Goal: Task Accomplishment & Management: Use online tool/utility

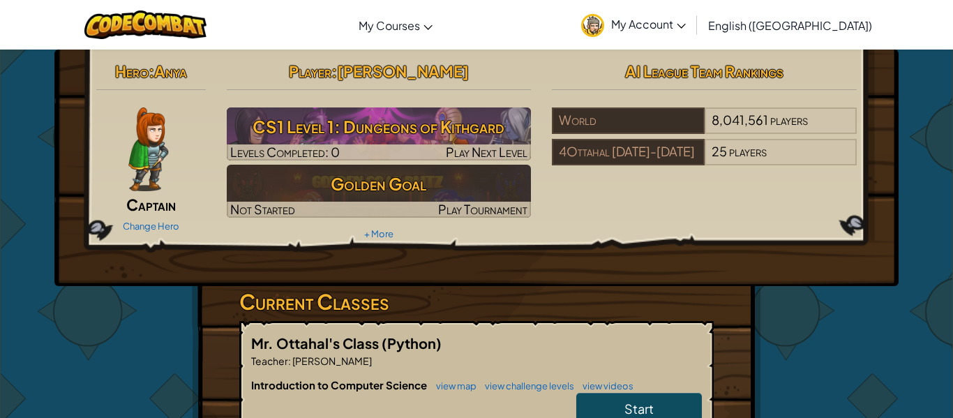
click at [643, 410] on span "Start" at bounding box center [639, 409] width 29 height 16
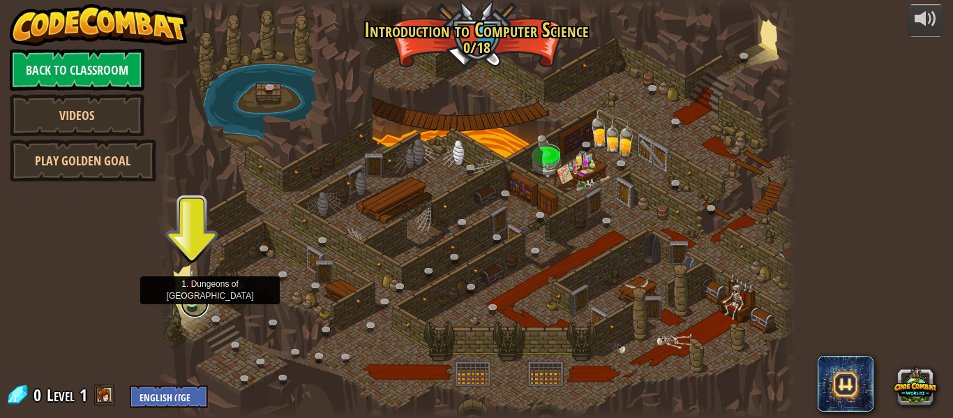
click at [198, 306] on link at bounding box center [195, 304] width 28 height 28
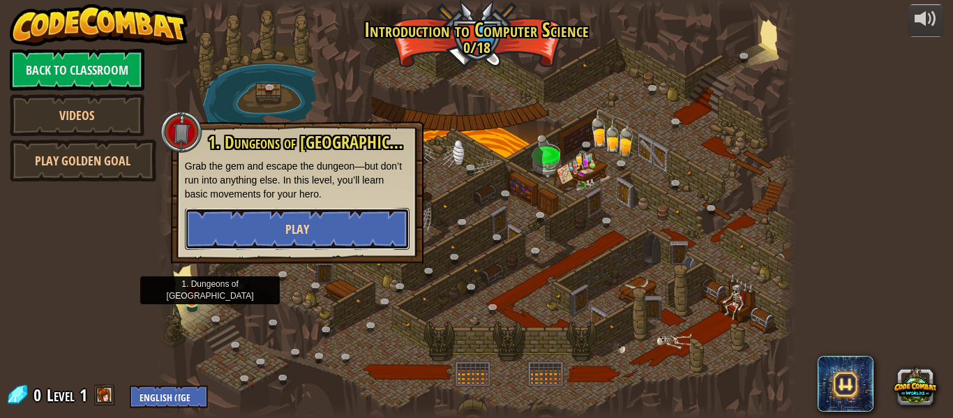
click at [244, 238] on button "Play" at bounding box center [297, 229] width 225 height 42
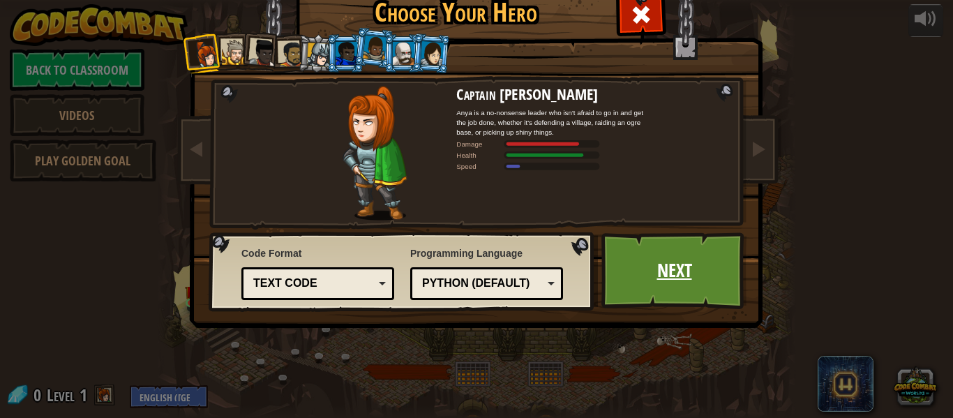
click at [636, 278] on link "Next" at bounding box center [675, 270] width 146 height 77
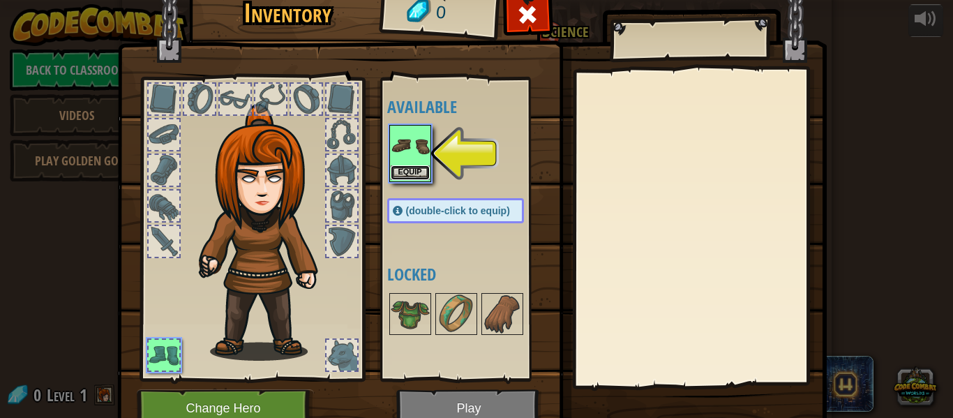
click at [425, 176] on button "Equip" at bounding box center [410, 172] width 39 height 15
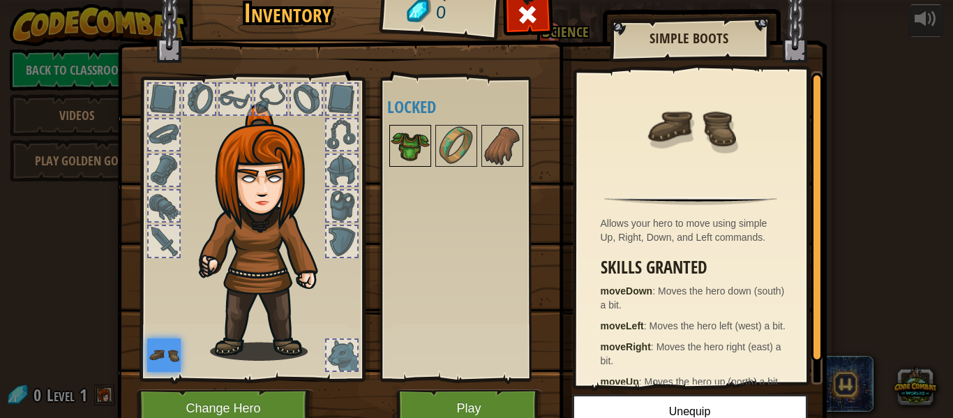
click at [422, 158] on img at bounding box center [410, 145] width 39 height 39
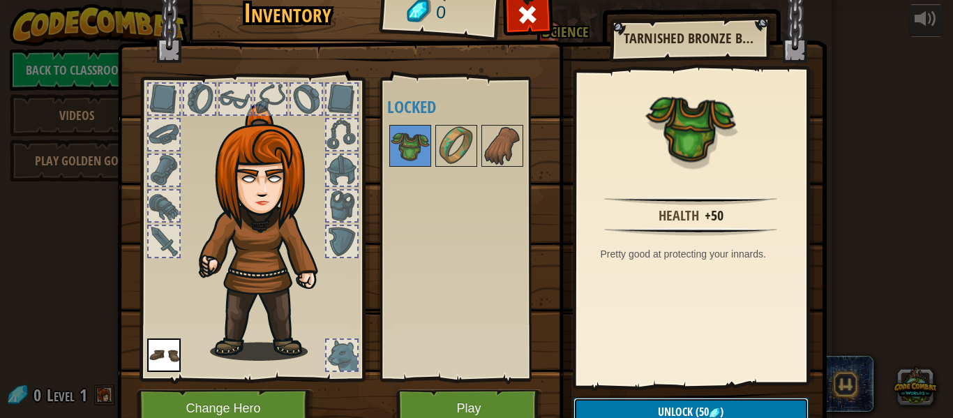
click at [736, 408] on button "Unlock (50 )" at bounding box center [691, 412] width 235 height 29
click at [230, 410] on button "Change Hero" at bounding box center [225, 408] width 177 height 38
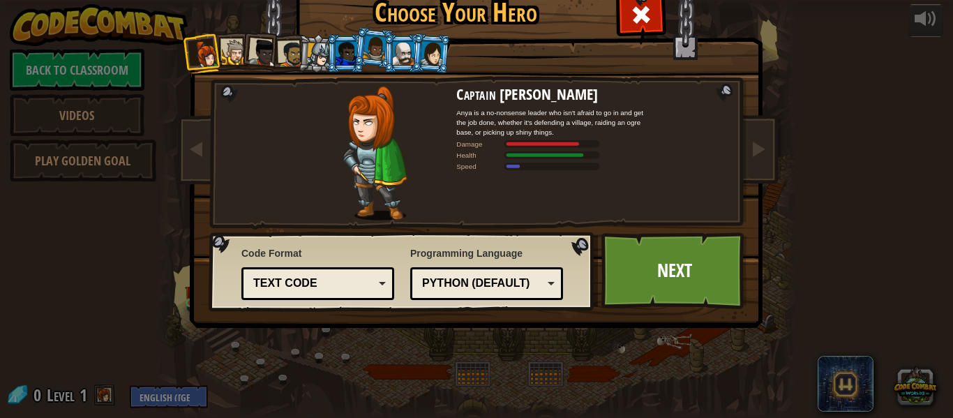
click at [237, 53] on div at bounding box center [235, 53] width 26 height 26
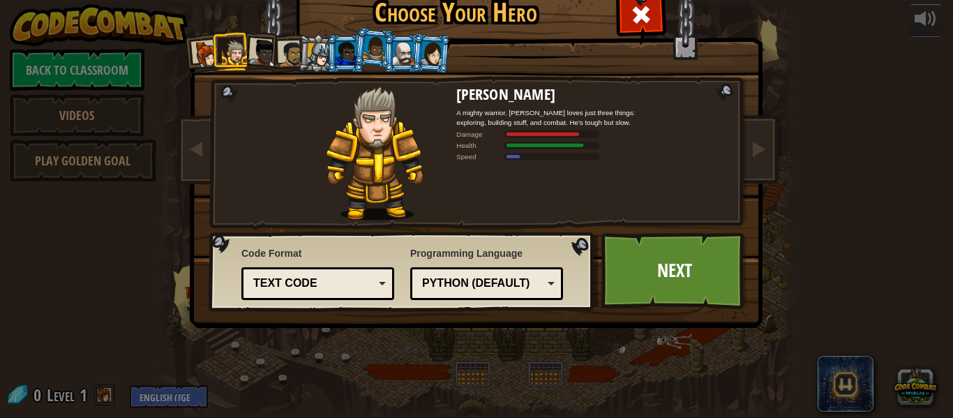
click at [321, 53] on div at bounding box center [319, 55] width 24 height 24
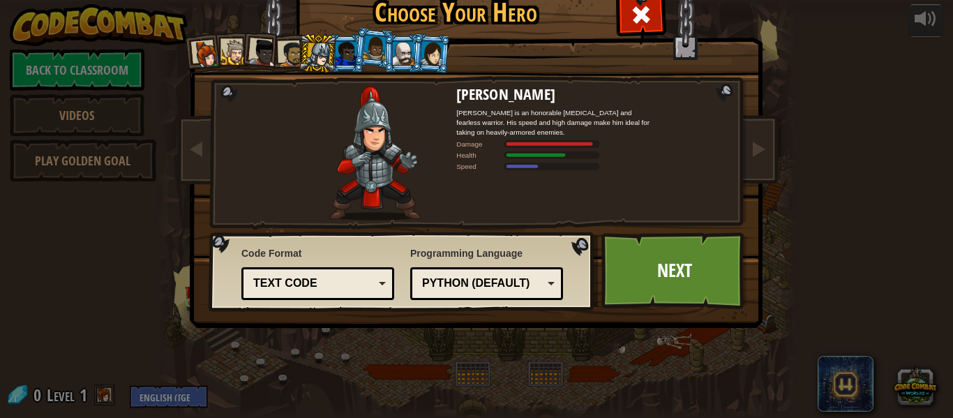
click at [233, 55] on div at bounding box center [235, 53] width 26 height 26
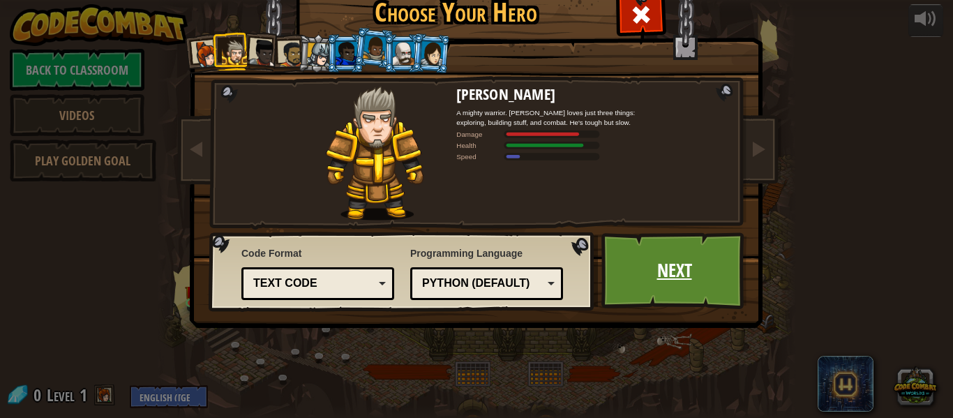
click at [637, 275] on link "Next" at bounding box center [675, 270] width 146 height 77
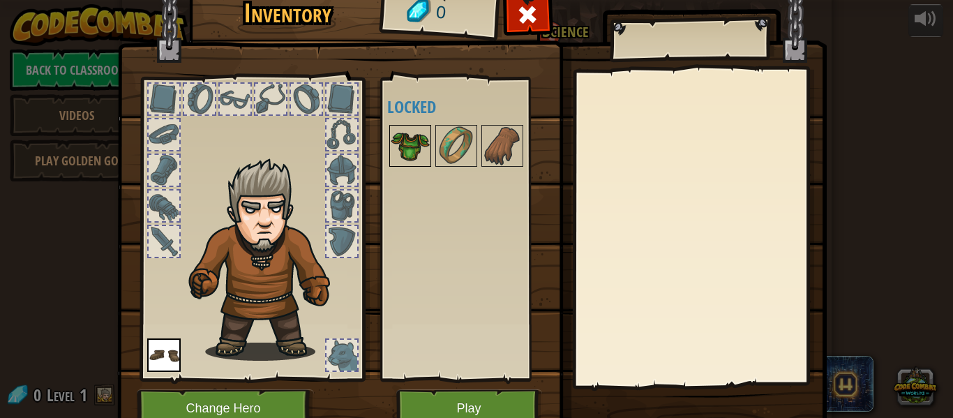
click at [419, 153] on img at bounding box center [410, 145] width 39 height 39
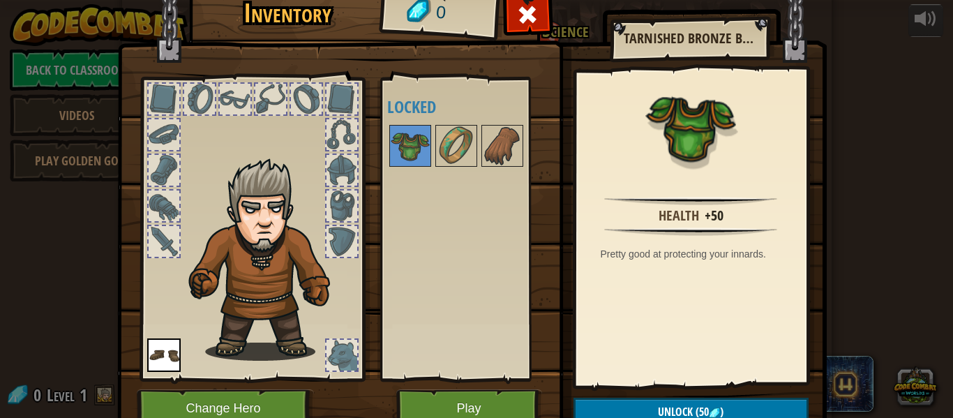
click at [633, 394] on img at bounding box center [472, 188] width 710 height 507
click at [635, 404] on button "Unlock (50 )" at bounding box center [691, 412] width 235 height 29
click at [186, 403] on button "Change Hero" at bounding box center [225, 408] width 177 height 38
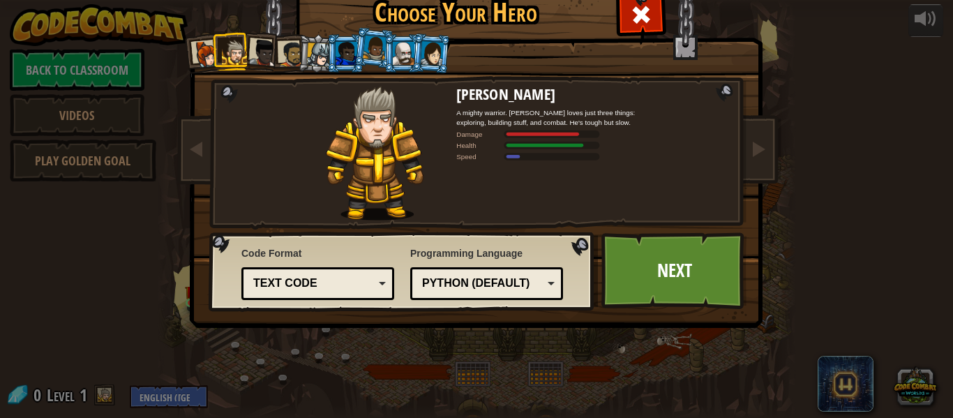
click at [312, 54] on div at bounding box center [319, 55] width 24 height 24
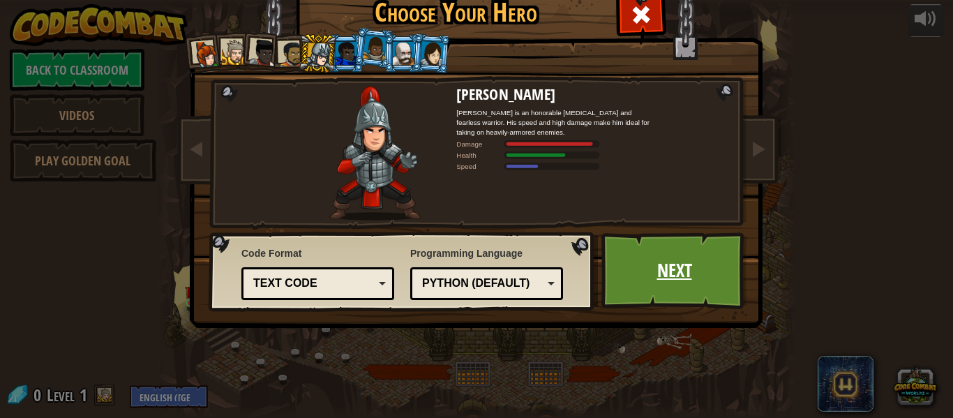
click at [650, 289] on link "Next" at bounding box center [675, 270] width 146 height 77
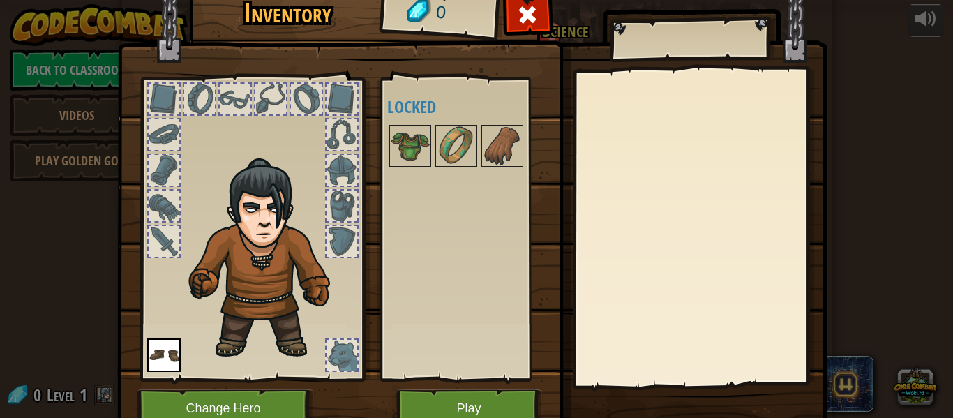
click at [335, 359] on div at bounding box center [342, 355] width 31 height 31
click at [332, 371] on div at bounding box center [342, 356] width 34 height 34
click at [336, 358] on div at bounding box center [342, 355] width 31 height 31
click at [338, 350] on div at bounding box center [342, 355] width 31 height 31
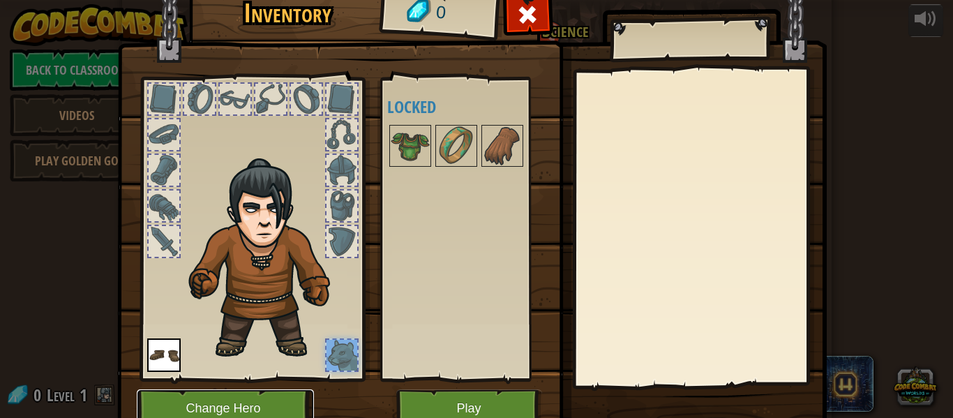
click at [267, 401] on button "Change Hero" at bounding box center [225, 408] width 177 height 38
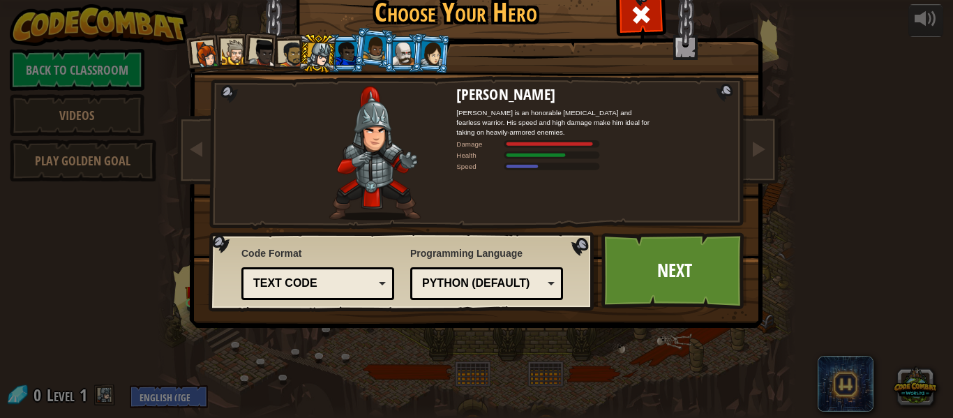
click at [315, 59] on div at bounding box center [319, 55] width 24 height 24
click at [234, 44] on div at bounding box center [235, 53] width 26 height 26
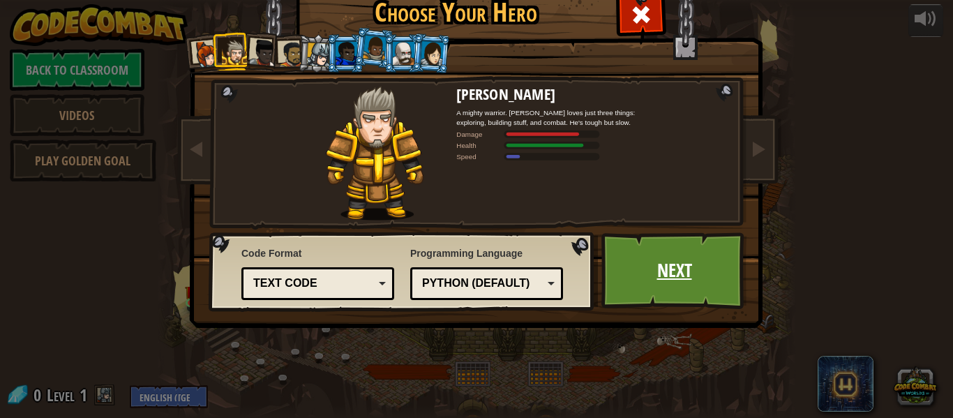
click at [664, 268] on link "Next" at bounding box center [675, 270] width 146 height 77
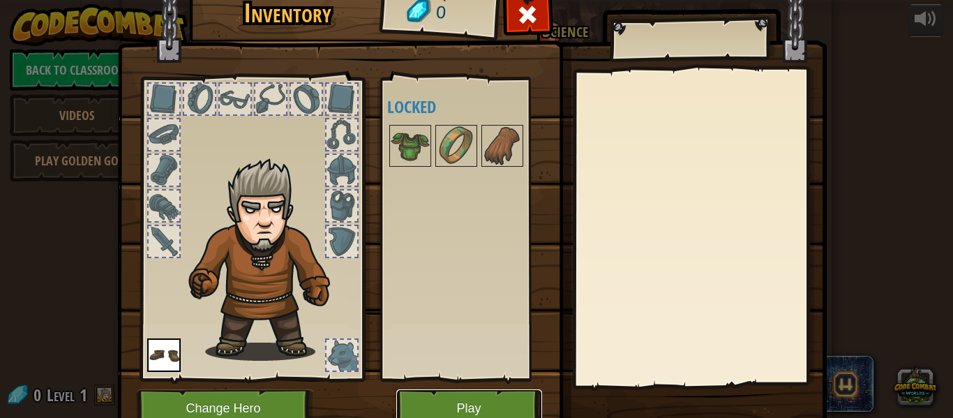
click at [419, 396] on button "Play" at bounding box center [469, 408] width 146 height 38
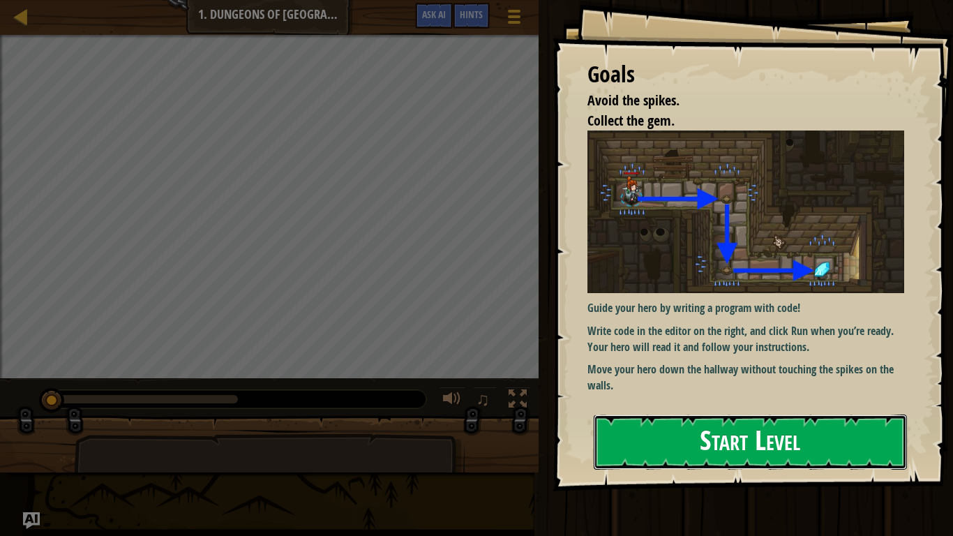
click at [774, 417] on button "Start Level" at bounding box center [750, 442] width 313 height 55
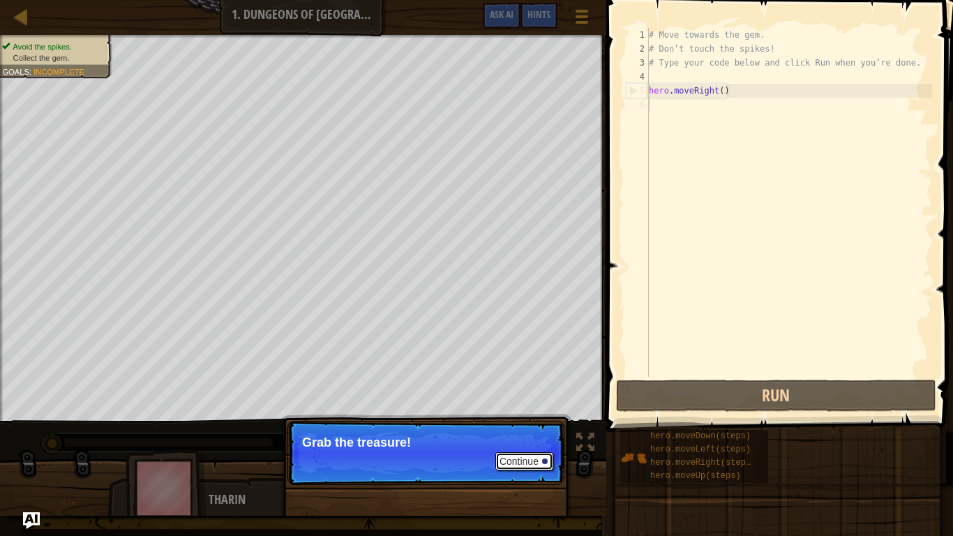
click at [522, 417] on button "Continue" at bounding box center [525, 461] width 58 height 18
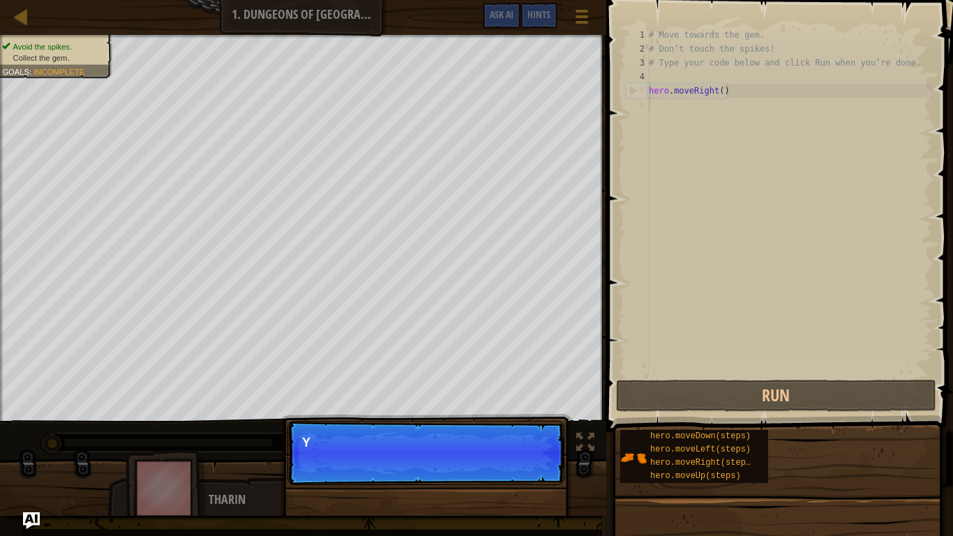
scroll to position [6, 0]
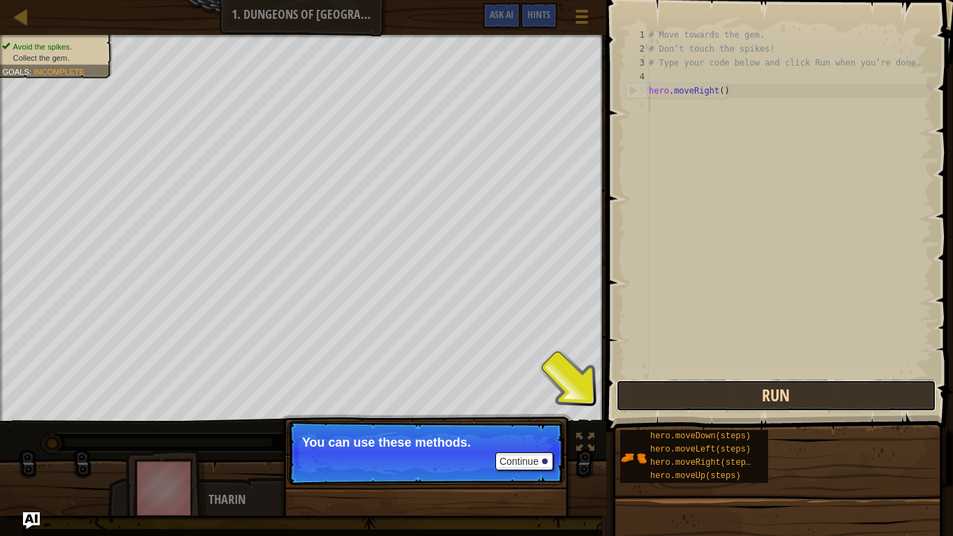
click at [715, 388] on button "Run" at bounding box center [776, 396] width 320 height 32
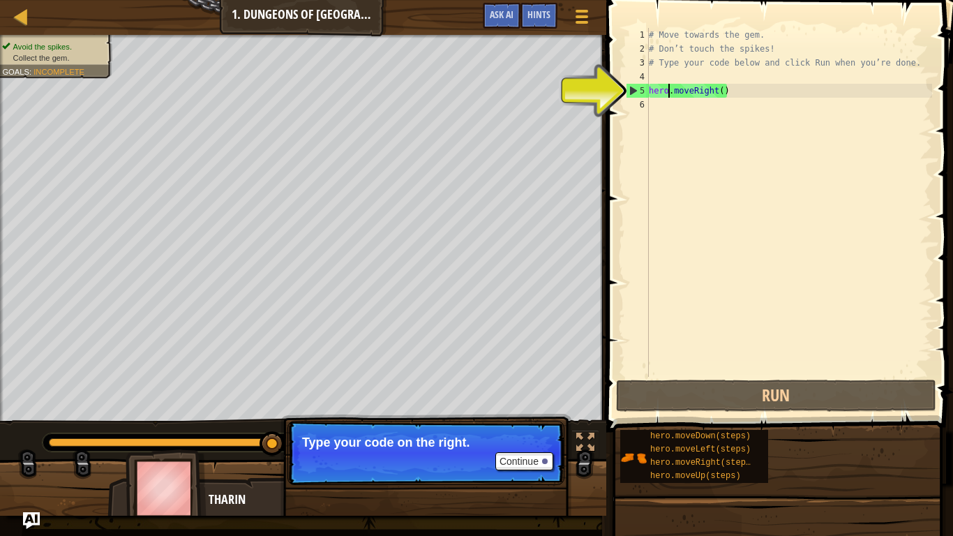
click at [668, 93] on div "# Move towards the gem. # Don’t touch the spikes! # Type your code below and cl…" at bounding box center [789, 216] width 286 height 377
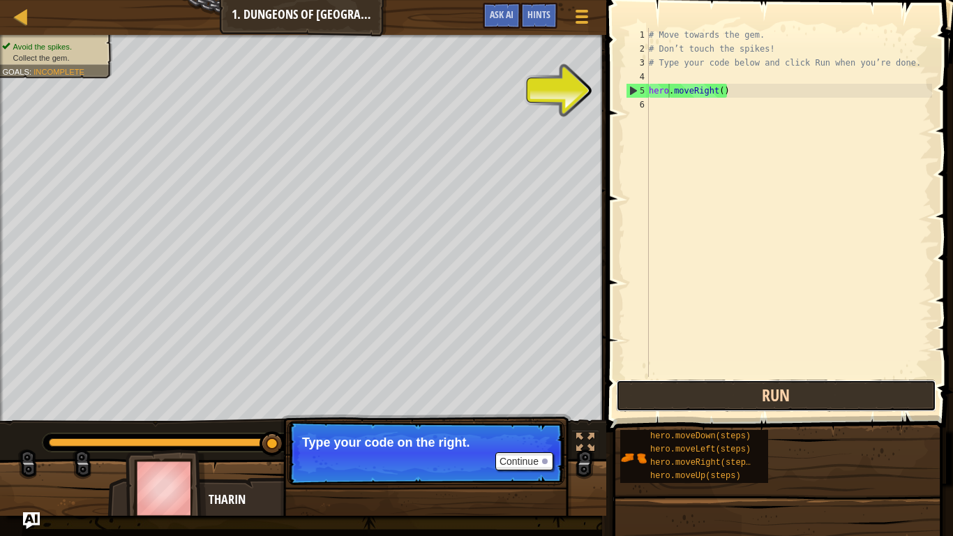
click at [701, 394] on button "Run" at bounding box center [776, 396] width 320 height 32
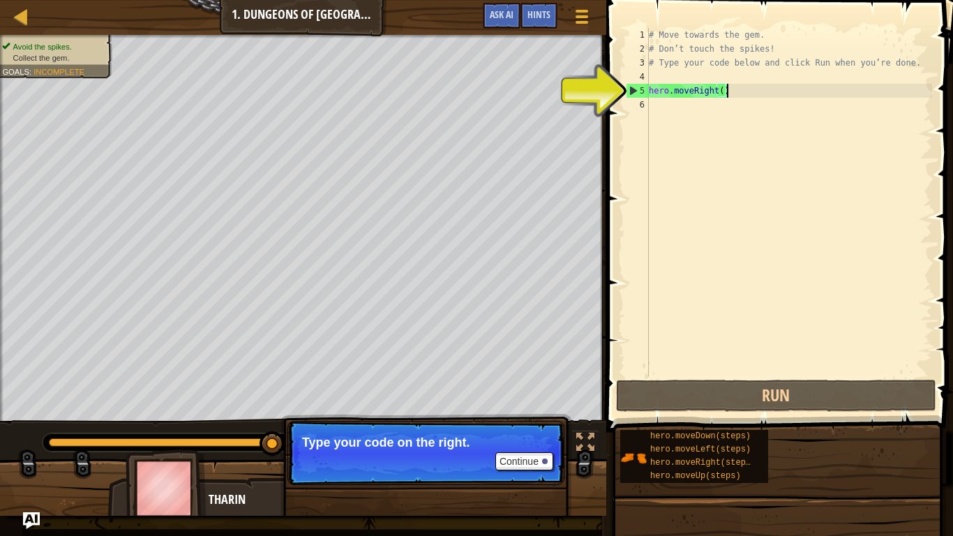
click at [734, 91] on div "# Move towards the gem. # Don’t touch the spikes! # Type your code below and cl…" at bounding box center [789, 216] width 286 height 377
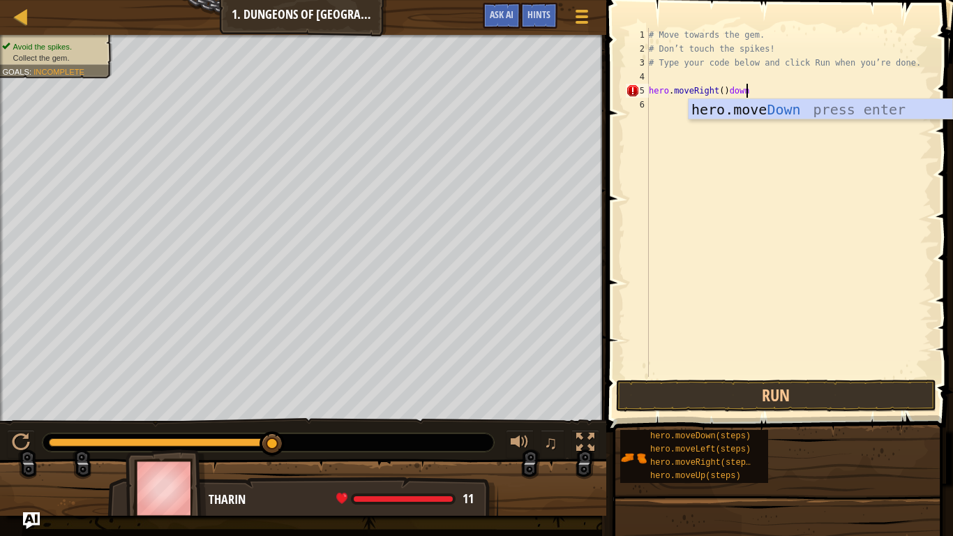
scroll to position [6, 13]
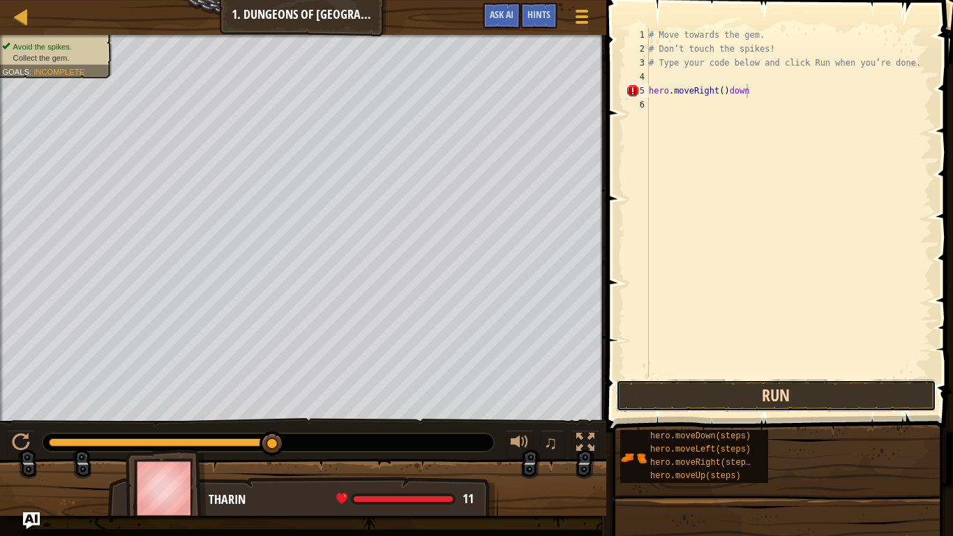
click at [764, 399] on button "Run" at bounding box center [776, 396] width 320 height 32
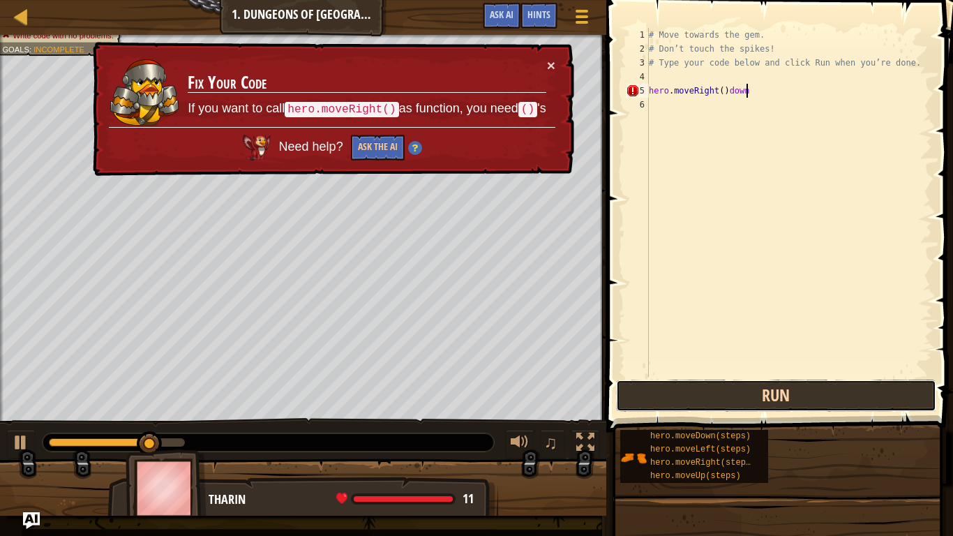
click at [761, 399] on button "Run" at bounding box center [776, 396] width 320 height 32
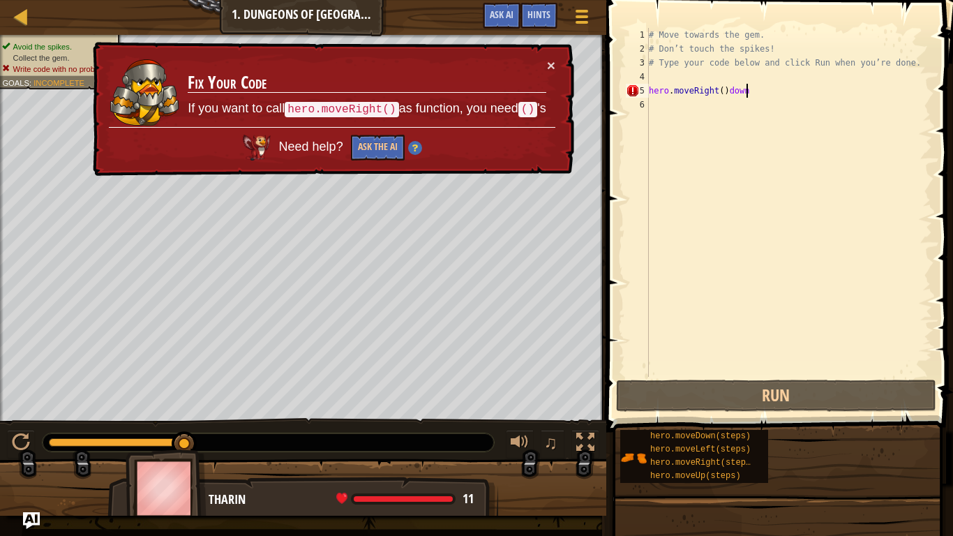
click at [762, 90] on div "# Move towards the gem. # Don’t touch the spikes! # Type your code below and cl…" at bounding box center [789, 216] width 286 height 377
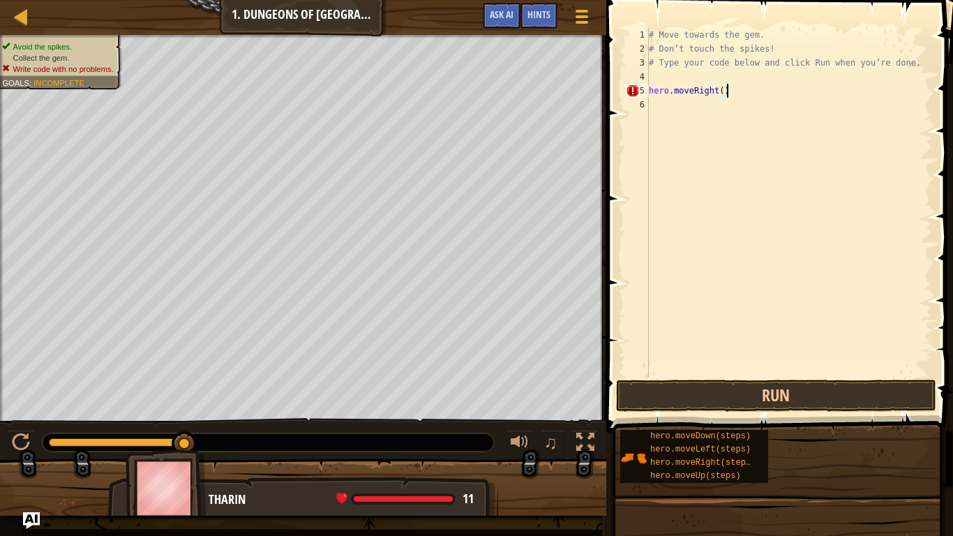
scroll to position [6, 10]
click at [698, 384] on button "Run" at bounding box center [776, 396] width 320 height 32
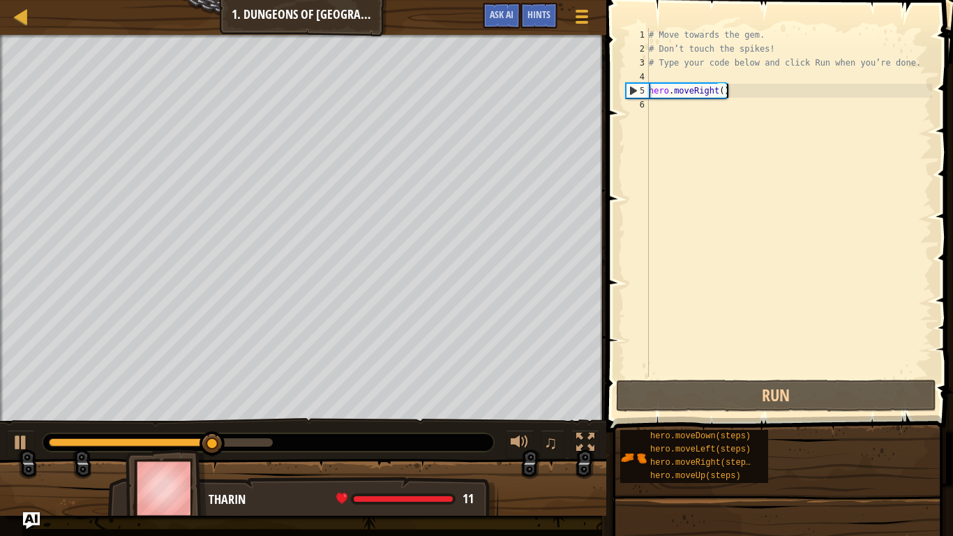
click at [717, 92] on div "# Move towards the gem. # Don’t touch the spikes! # Type your code below and cl…" at bounding box center [789, 216] width 286 height 377
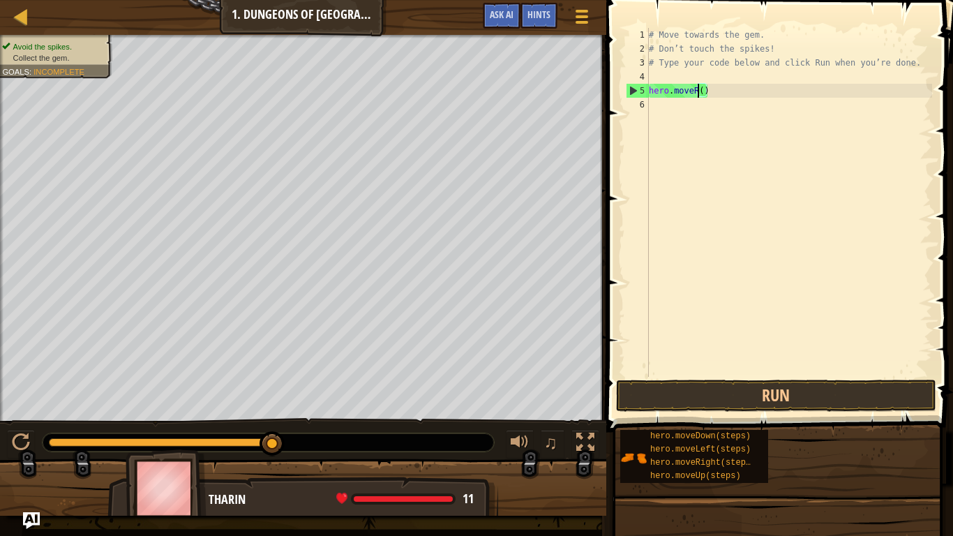
type textarea "hero.move()"
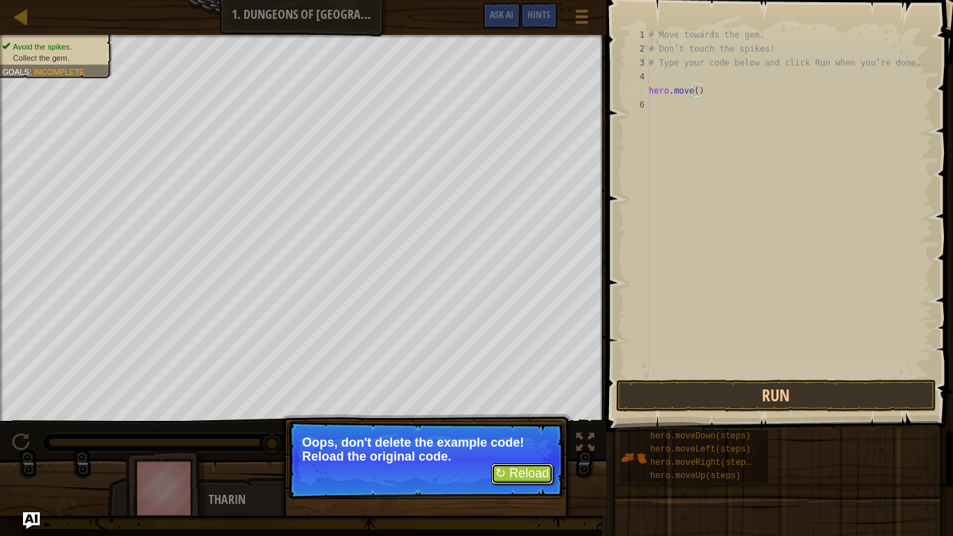
click at [523, 417] on button "↻ Reload" at bounding box center [522, 473] width 62 height 21
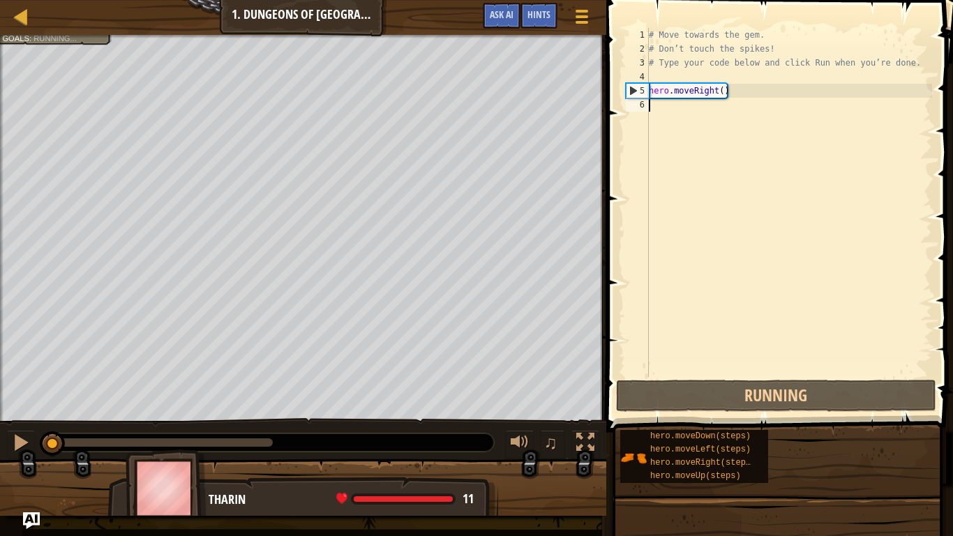
scroll to position [6, 0]
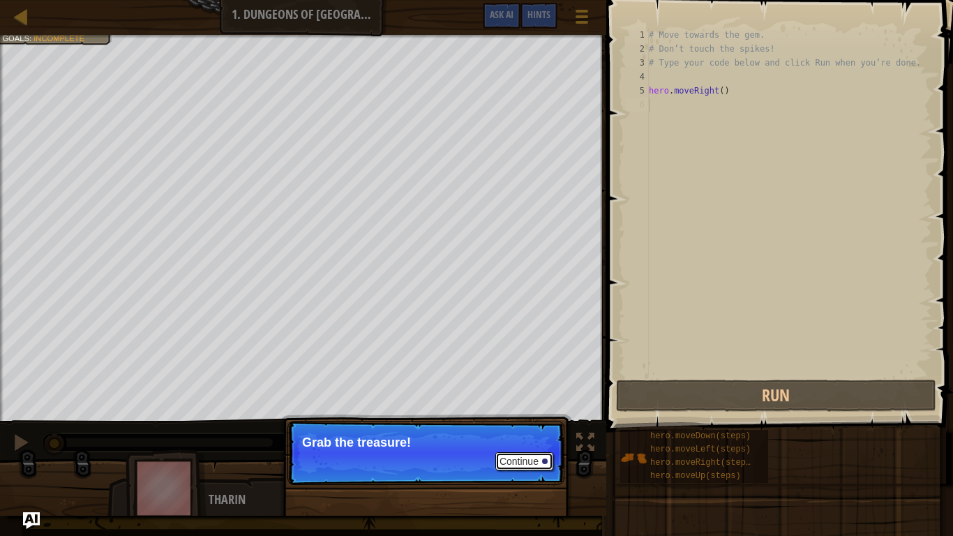
click at [540, 417] on button "Continue" at bounding box center [525, 461] width 58 height 18
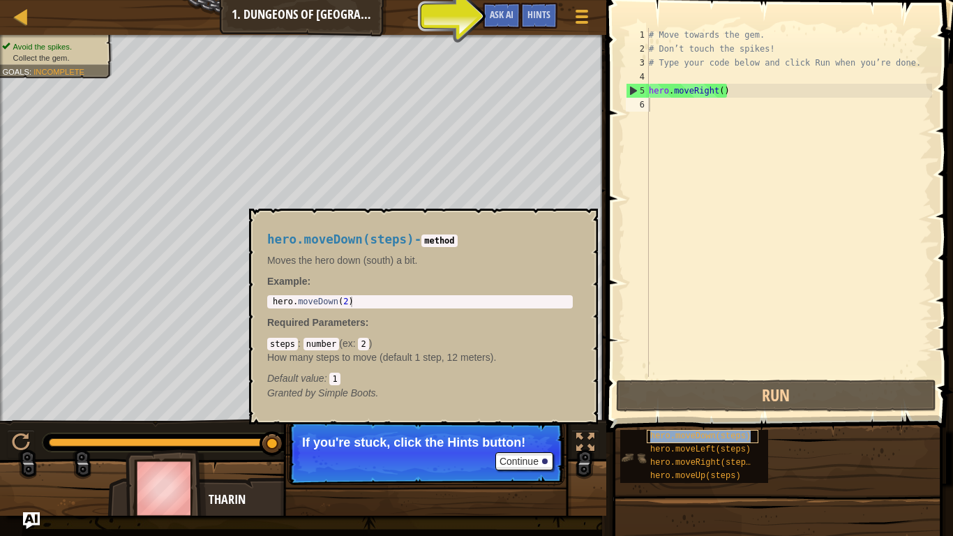
click at [658, 417] on span "hero.moveDown(steps)" at bounding box center [701, 436] width 101 height 10
click at [662, 107] on div "# Move towards the gem. # Don’t touch the spikes! # Type your code below and cl…" at bounding box center [789, 216] width 286 height 377
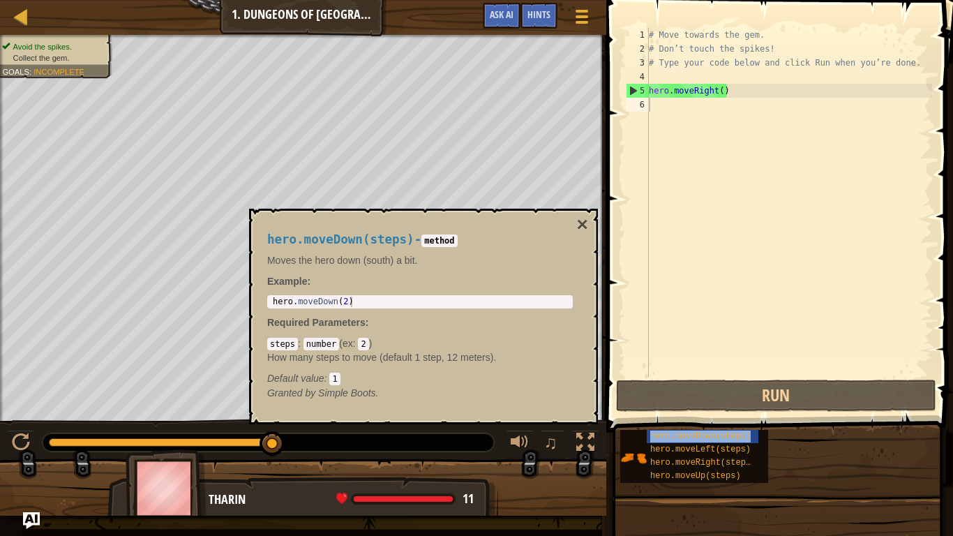
type textarea "hero.moveRight()"
click at [655, 85] on div "# Move towards the gem. # Don’t touch the spikes! # Type your code below and cl…" at bounding box center [789, 216] width 286 height 377
click at [668, 70] on div "# Move towards the gem. # Don’t touch the spikes! # Type your code below and cl…" at bounding box center [789, 216] width 286 height 377
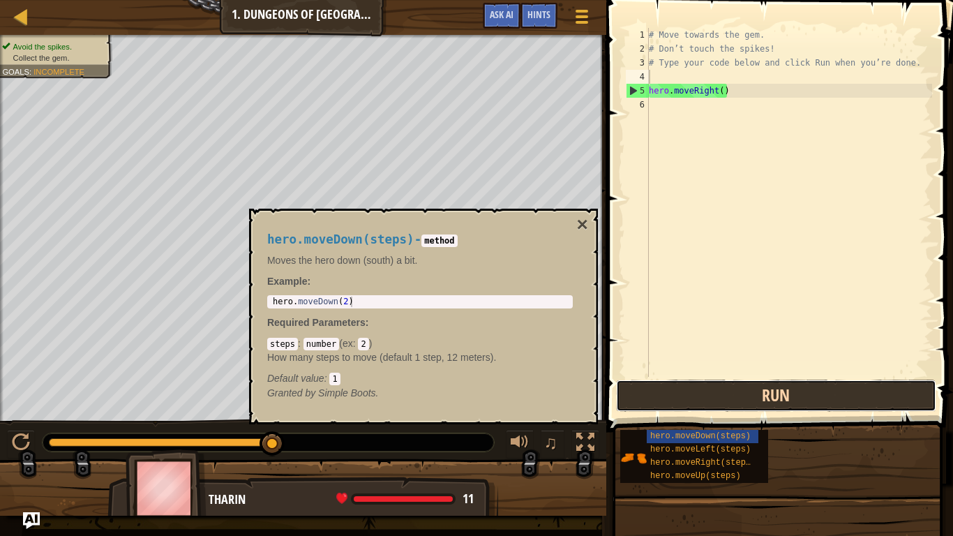
click at [796, 387] on button "Run" at bounding box center [776, 396] width 320 height 32
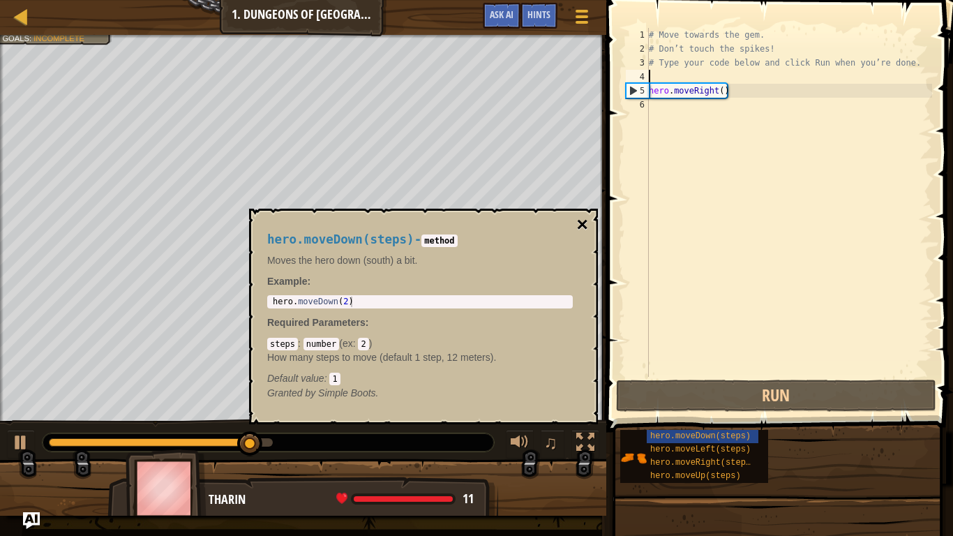
click at [585, 224] on button "×" at bounding box center [582, 225] width 11 height 20
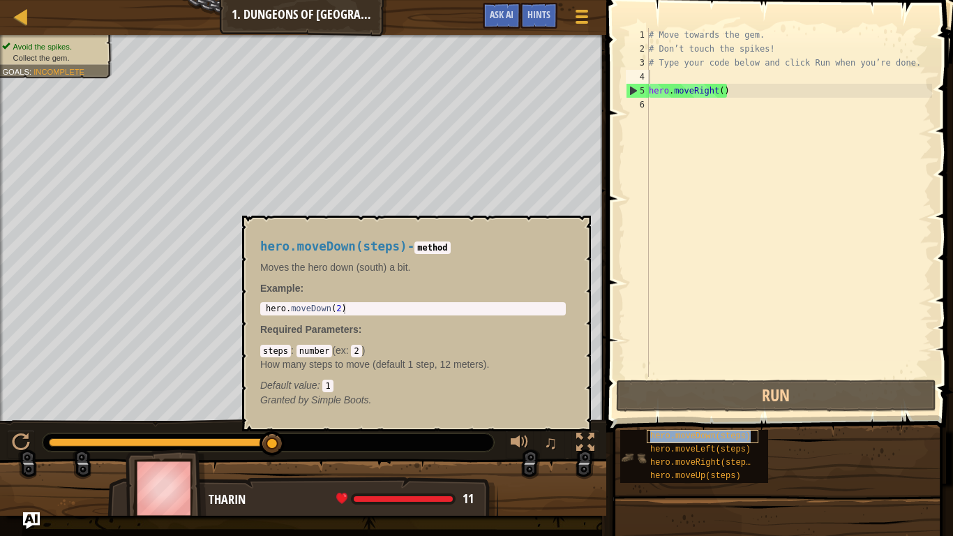
click at [663, 417] on span "hero.moveDown(steps)" at bounding box center [701, 436] width 101 height 10
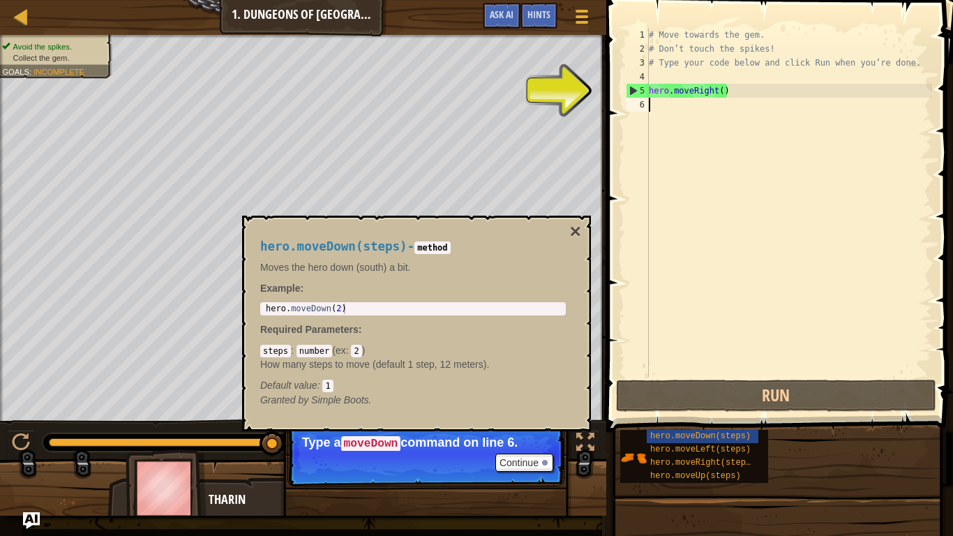
click at [671, 107] on div "# Move towards the gem. # Don’t touch the spikes! # Type your code below and cl…" at bounding box center [789, 216] width 286 height 377
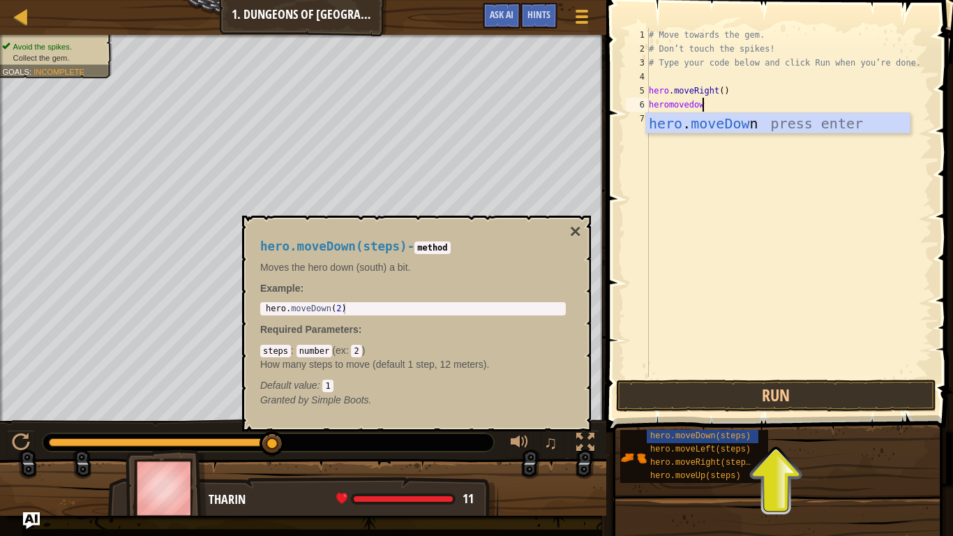
scroll to position [6, 8]
click at [664, 105] on div "# Move towards the gem. # Don’t touch the spikes! # Type your code below and cl…" at bounding box center [789, 216] width 286 height 377
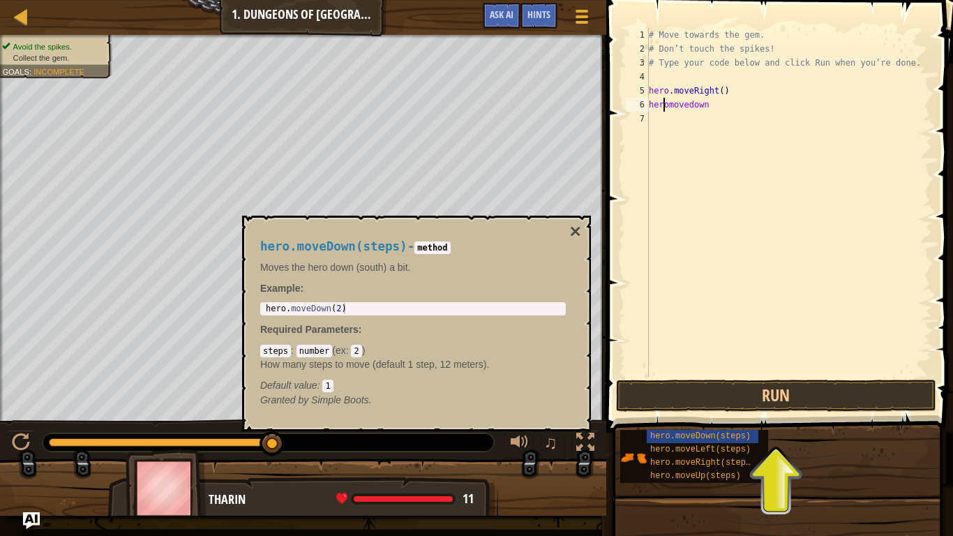
scroll to position [6, 3]
click at [739, 100] on div "# Move towards the gem. # Don’t touch the spikes! # Type your code below and cl…" at bounding box center [789, 216] width 286 height 377
click at [674, 104] on div "# Move towards the gem. # Don’t touch the spikes! # Type your code below and cl…" at bounding box center [789, 216] width 286 height 377
click at [718, 106] on div "# Move towards the gem. # Don’t touch the spikes! # Type your code below and cl…" at bounding box center [789, 216] width 286 height 377
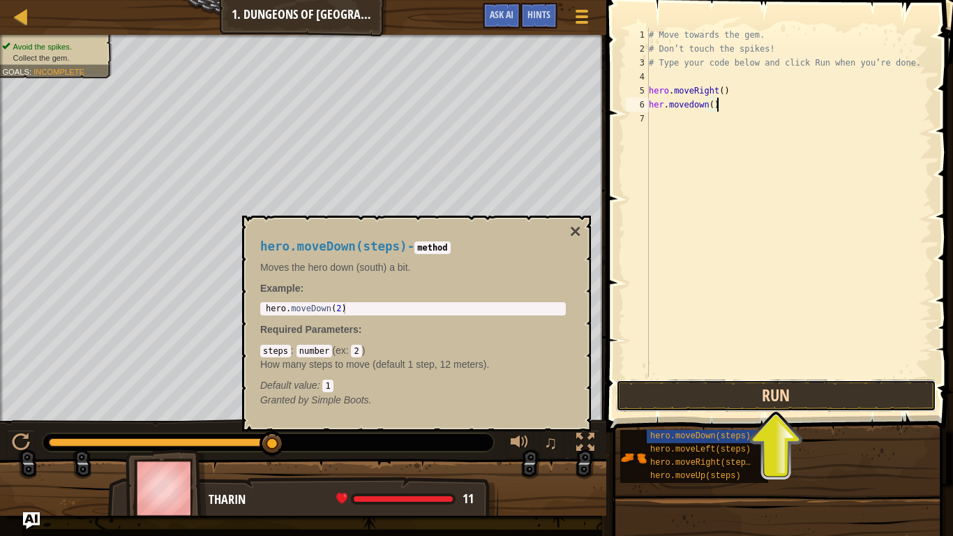
click at [809, 392] on button "Run" at bounding box center [776, 396] width 320 height 32
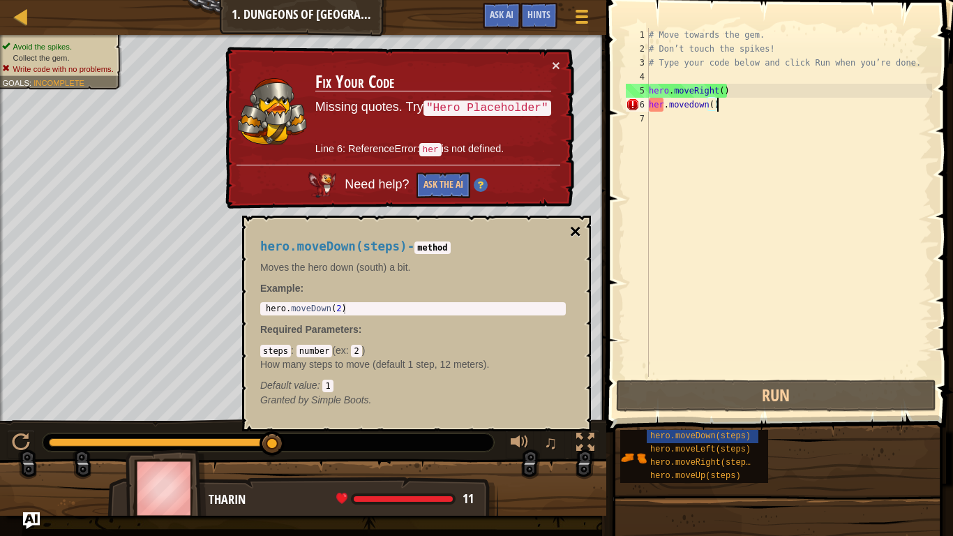
click at [578, 230] on button "×" at bounding box center [575, 232] width 11 height 20
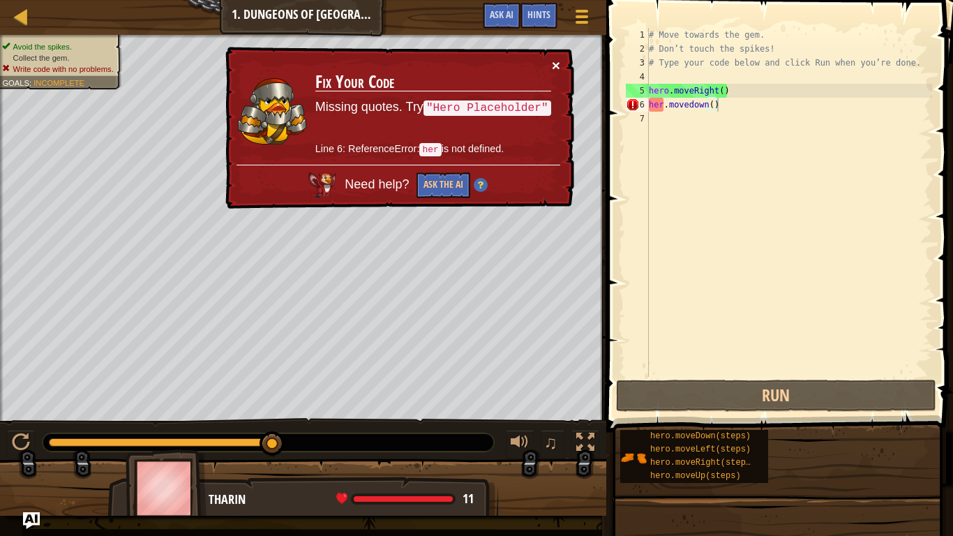
click at [552, 59] on button "×" at bounding box center [556, 65] width 8 height 15
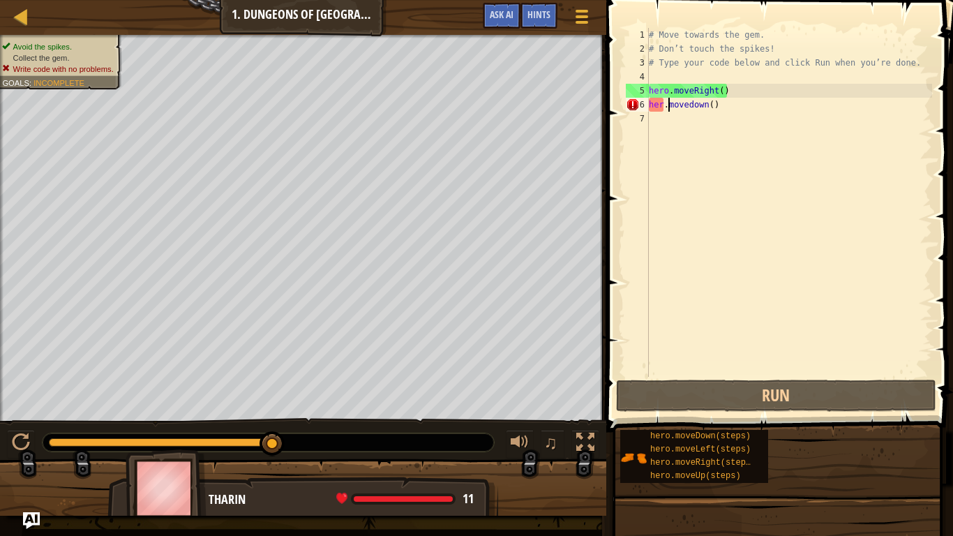
click at [667, 103] on div "# Move towards the gem. # Don’t touch the spikes! # Type your code below and cl…" at bounding box center [789, 216] width 286 height 377
click at [663, 105] on div "# Move towards the gem. # Don’t touch the spikes! # Type your code below and cl…" at bounding box center [789, 216] width 286 height 377
type textarea "hero.movedown()"
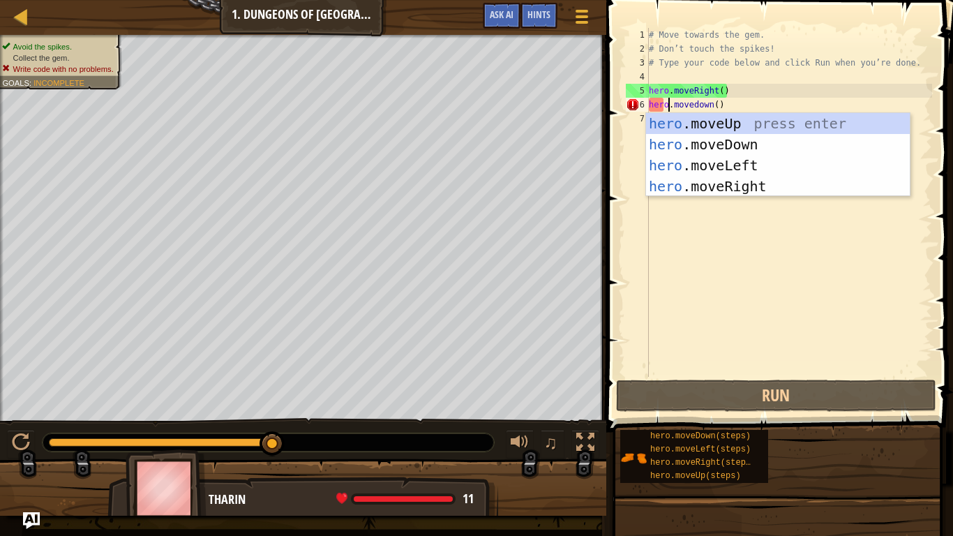
scroll to position [6, 3]
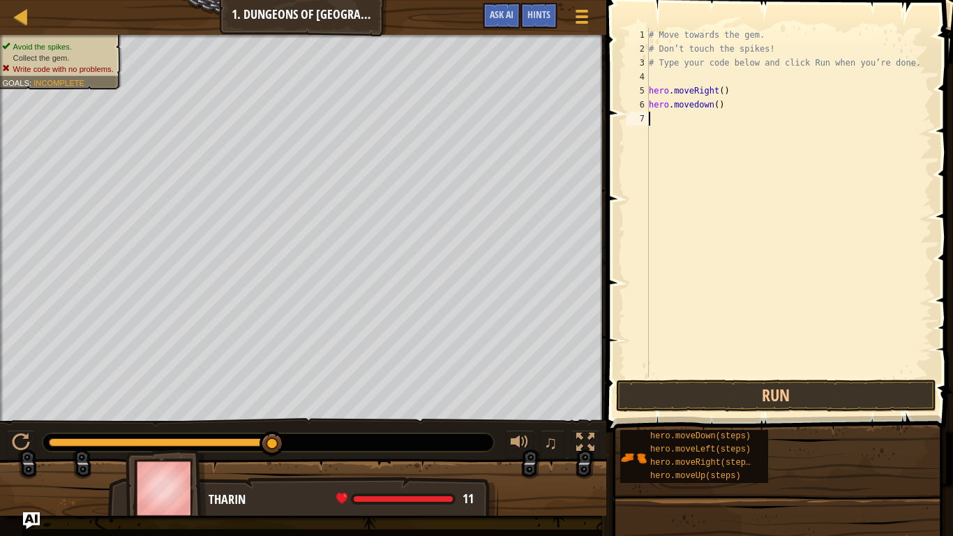
click at [743, 227] on div "# Move towards the gem. # Don’t touch the spikes! # Type your code below and cl…" at bounding box center [789, 216] width 286 height 377
click at [805, 401] on button "Run" at bounding box center [776, 396] width 320 height 32
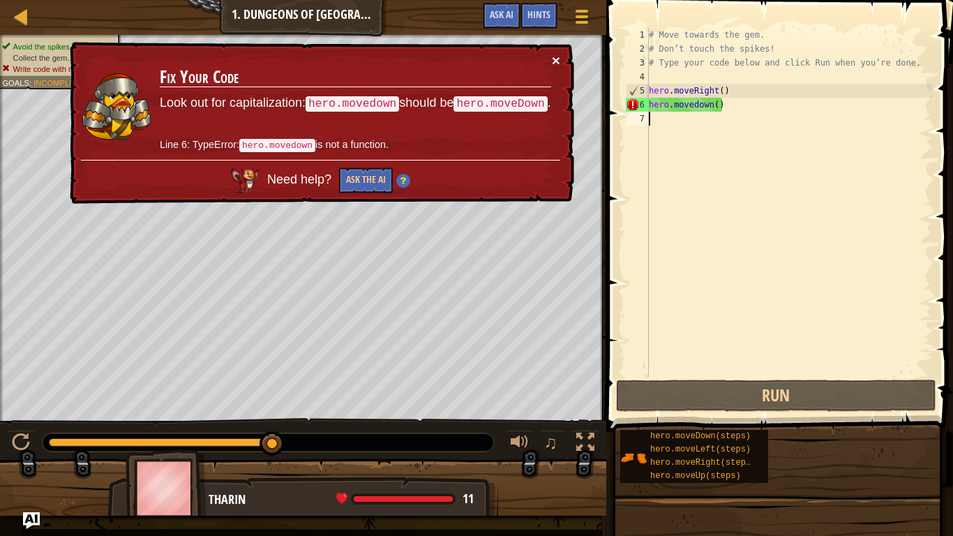
click at [556, 59] on button "×" at bounding box center [556, 60] width 8 height 15
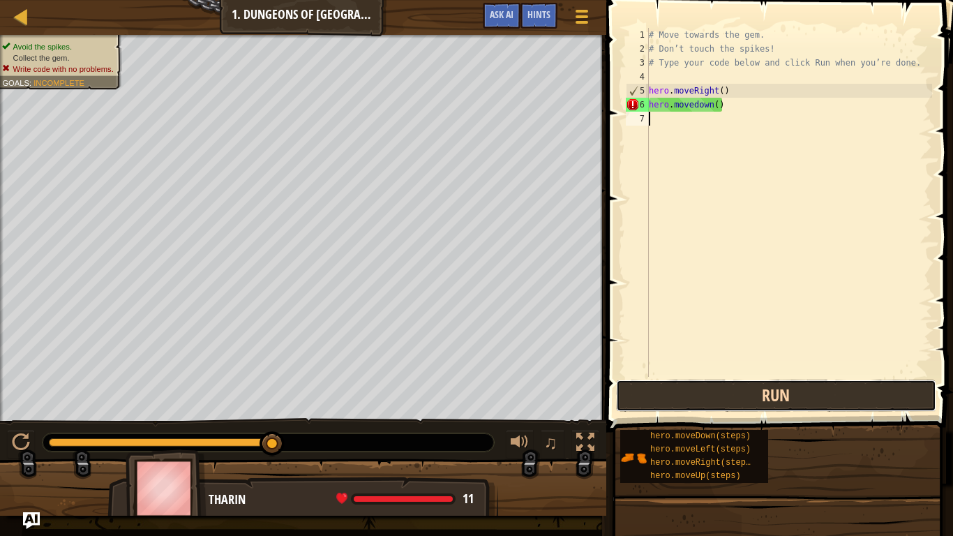
click at [648, 396] on button "Run" at bounding box center [776, 396] width 320 height 32
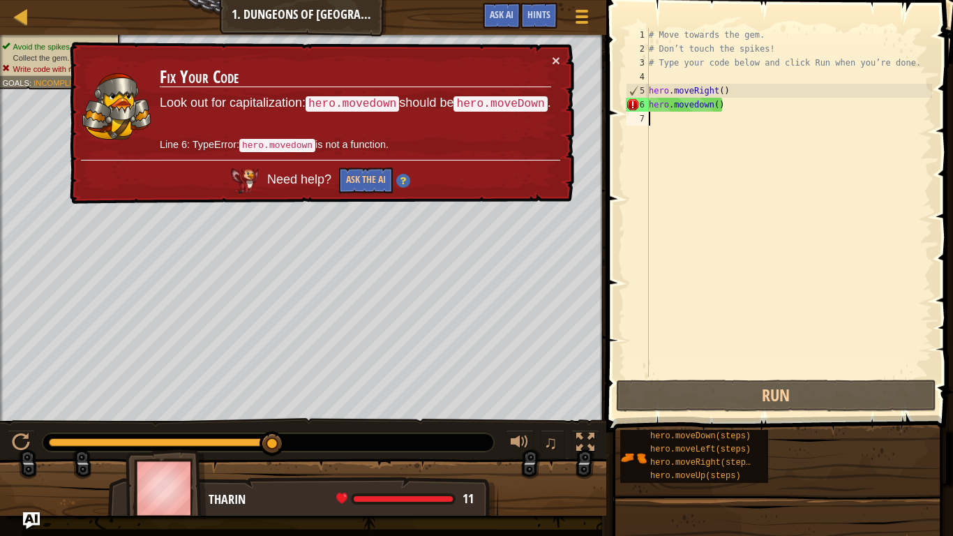
click at [731, 106] on div "# Move towards the gem. # Don’t touch the spikes! # Type your code below and cl…" at bounding box center [789, 216] width 286 height 377
click at [718, 107] on div "# Move towards the gem. # Don’t touch the spikes! # Type your code below and cl…" at bounding box center [789, 216] width 286 height 377
click at [634, 107] on div "6" at bounding box center [637, 105] width 23 height 14
click at [636, 89] on div "5" at bounding box center [638, 91] width 22 height 14
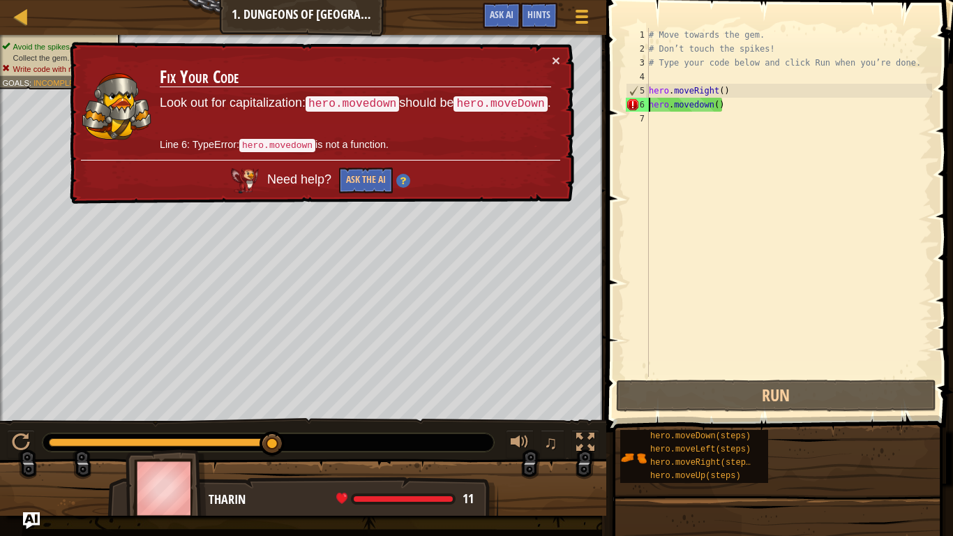
type textarea "hero.moveRight()"
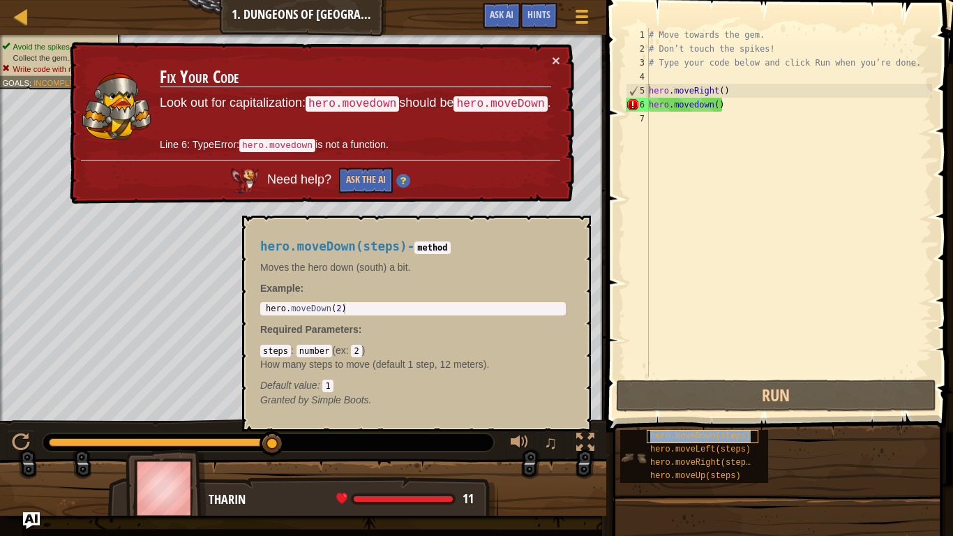
click at [709, 417] on span "hero.moveDown(steps)" at bounding box center [701, 436] width 101 height 10
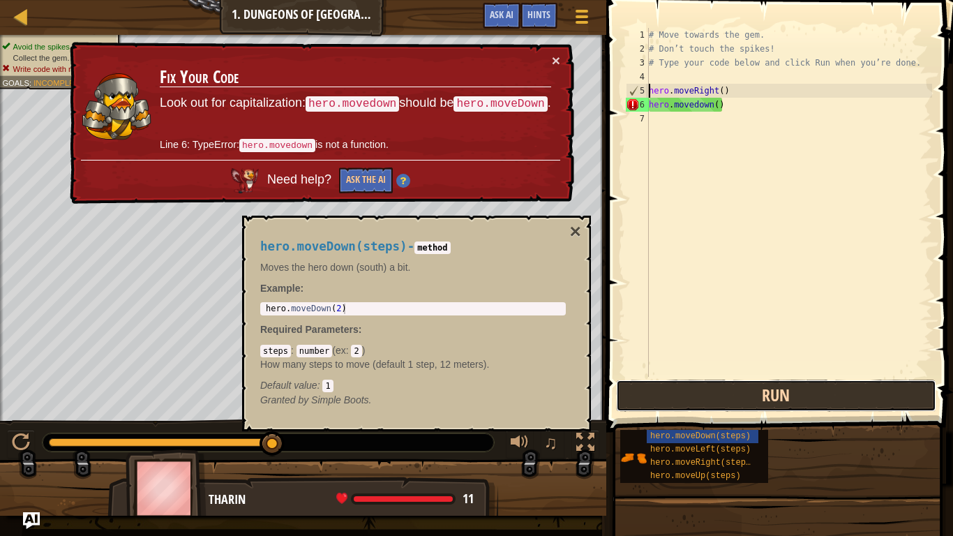
click at [706, 403] on button "Run" at bounding box center [776, 396] width 320 height 32
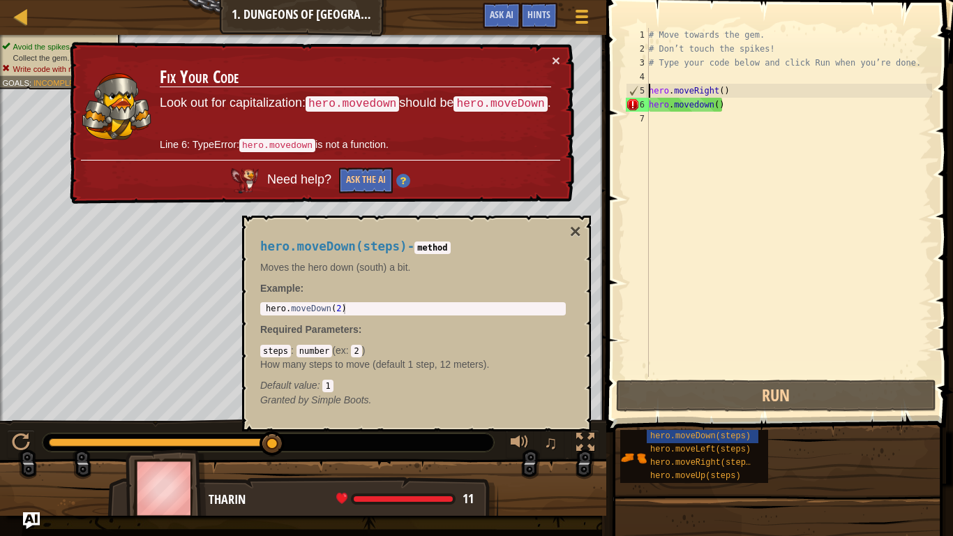
click at [422, 94] on p "Look out for capitalization: hero.movedown should be hero.moveDown ." at bounding box center [356, 103] width 392 height 18
click at [697, 181] on div "# Move towards the gem. # Don’t touch the spikes! # Type your code below and cl…" at bounding box center [789, 216] width 286 height 377
click at [340, 184] on button "Ask the AI" at bounding box center [366, 181] width 54 height 26
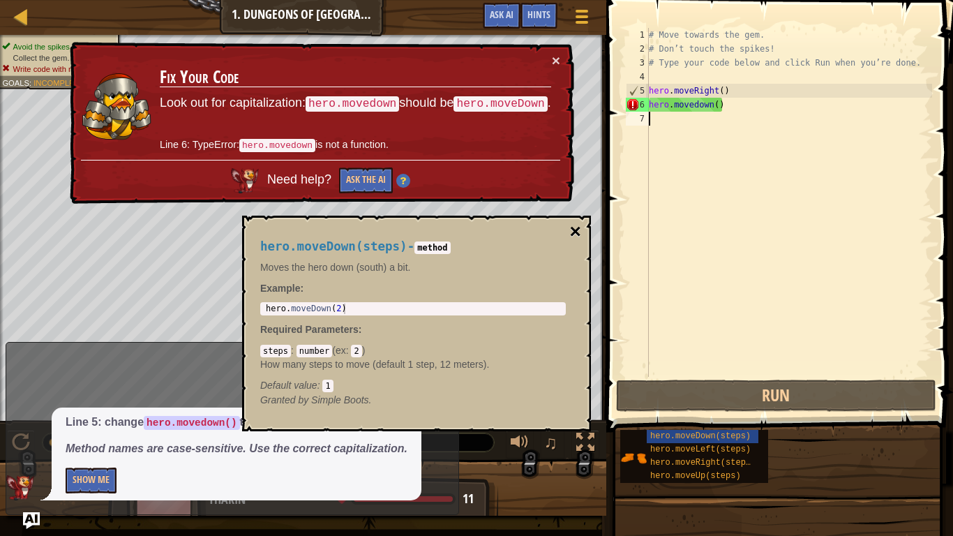
click at [579, 228] on button "×" at bounding box center [575, 232] width 11 height 20
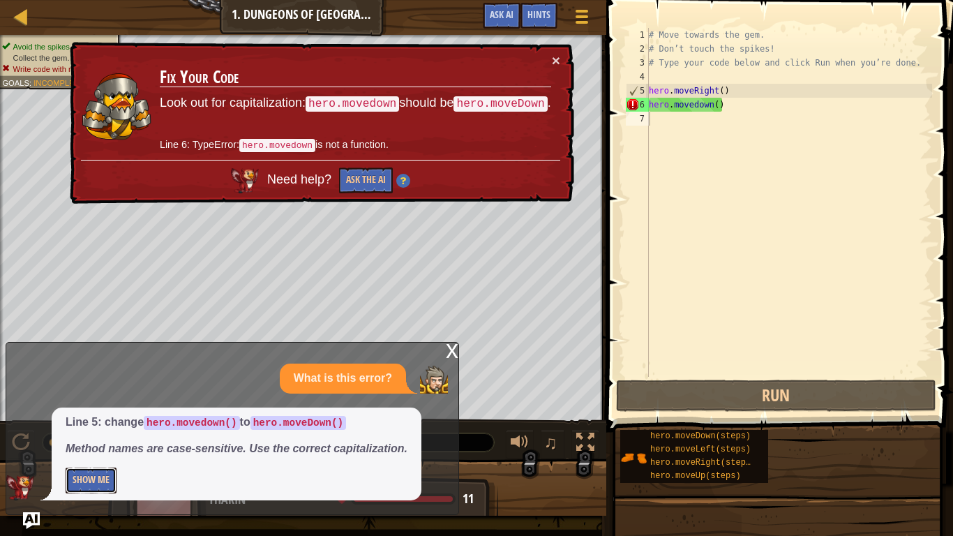
click at [83, 417] on button "Show Me" at bounding box center [91, 481] width 51 height 26
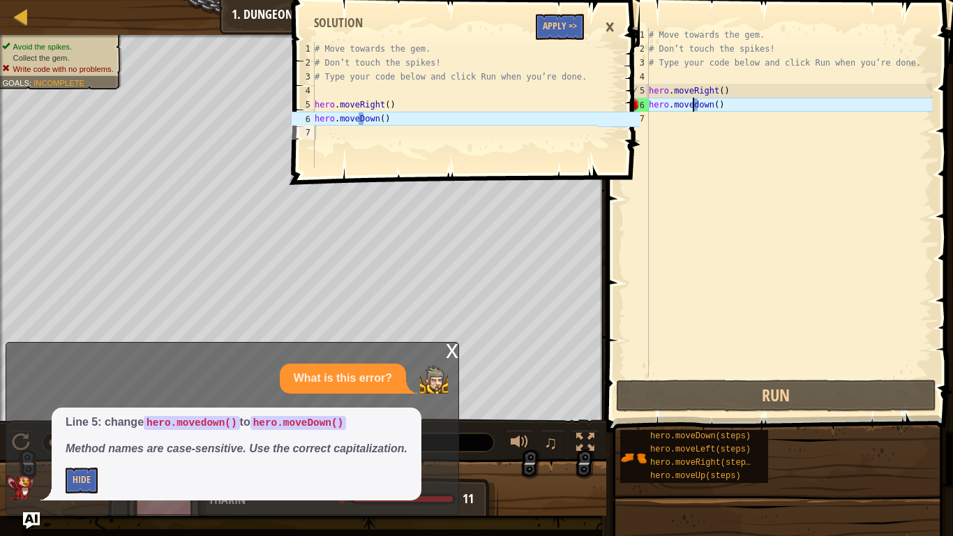
click at [695, 105] on div "# Move towards the gem. # Don’t touch the spikes! # Type your code below and cl…" at bounding box center [789, 216] width 286 height 377
click at [697, 105] on div "# Move towards the gem. # Don’t touch the spikes! # Type your code below and cl…" at bounding box center [789, 216] width 286 height 377
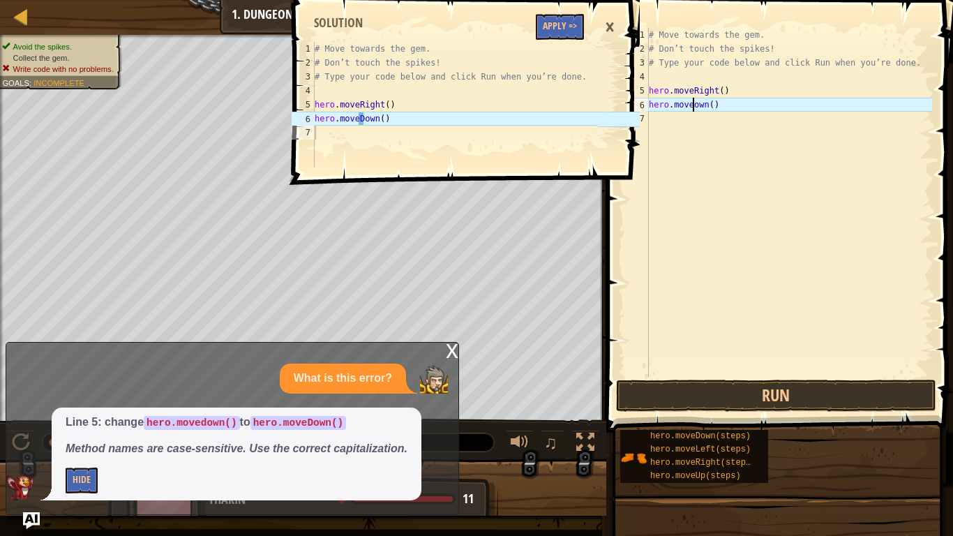
scroll to position [6, 7]
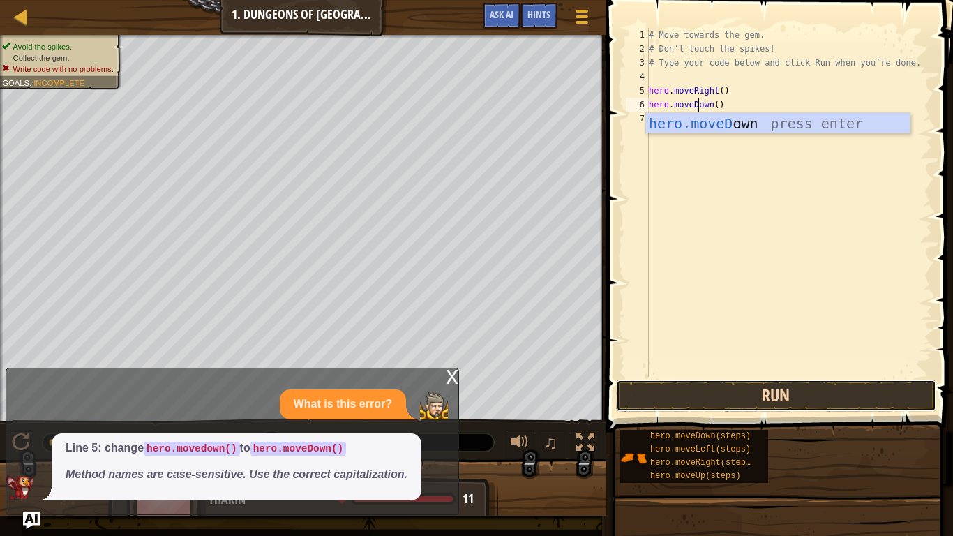
click at [775, 399] on button "Run" at bounding box center [776, 396] width 320 height 32
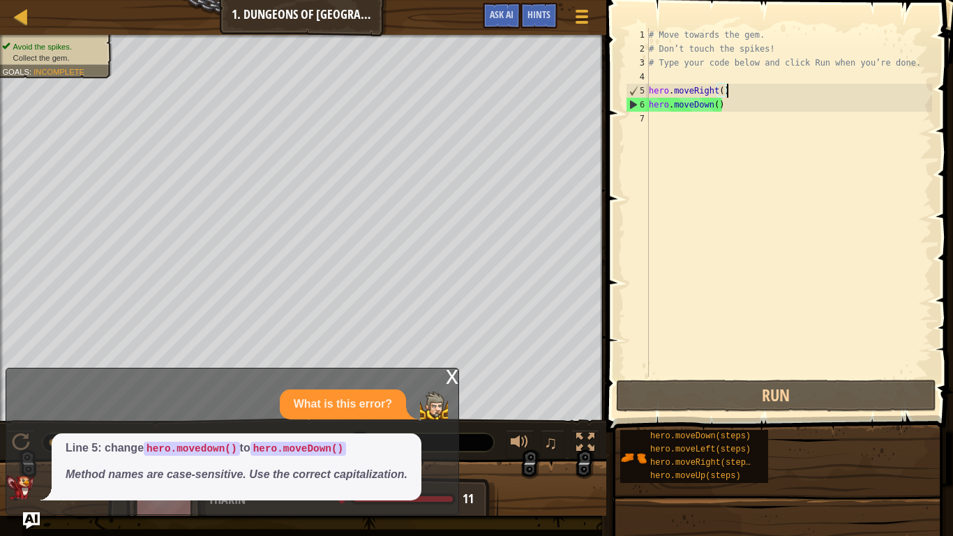
click at [745, 94] on div "# Move towards the gem. # Don’t touch the spikes! # Type your code below and cl…" at bounding box center [789, 216] width 286 height 377
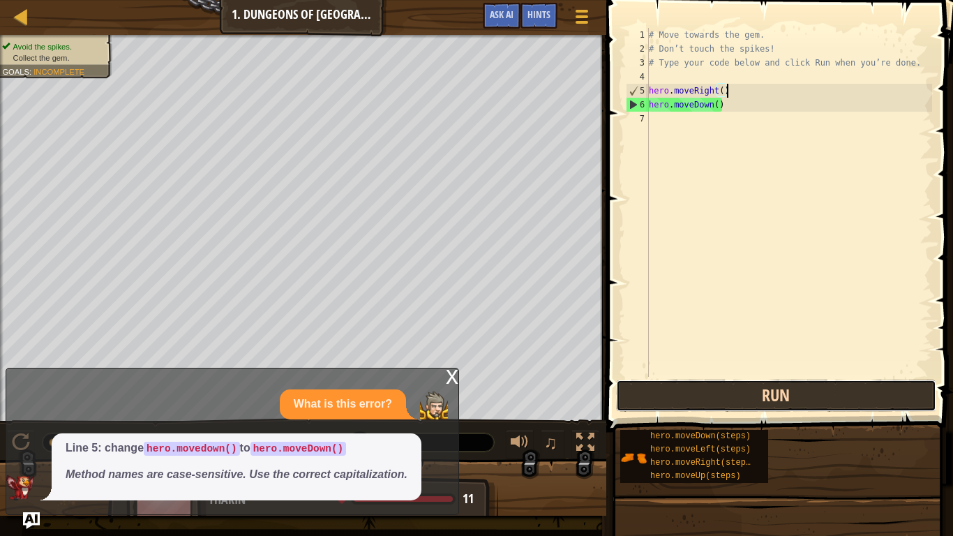
click at [774, 403] on button "Run" at bounding box center [776, 396] width 320 height 32
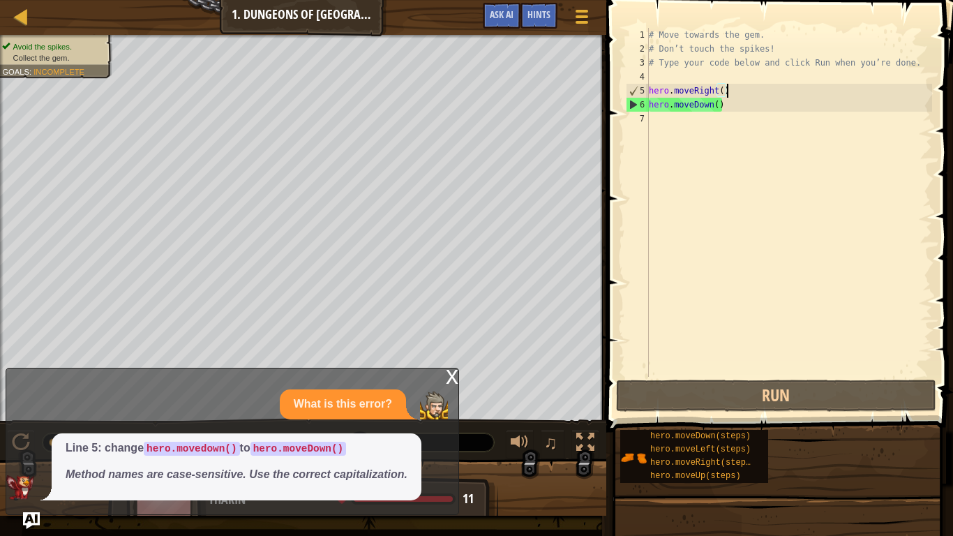
click at [648, 92] on div "5" at bounding box center [638, 91] width 22 height 14
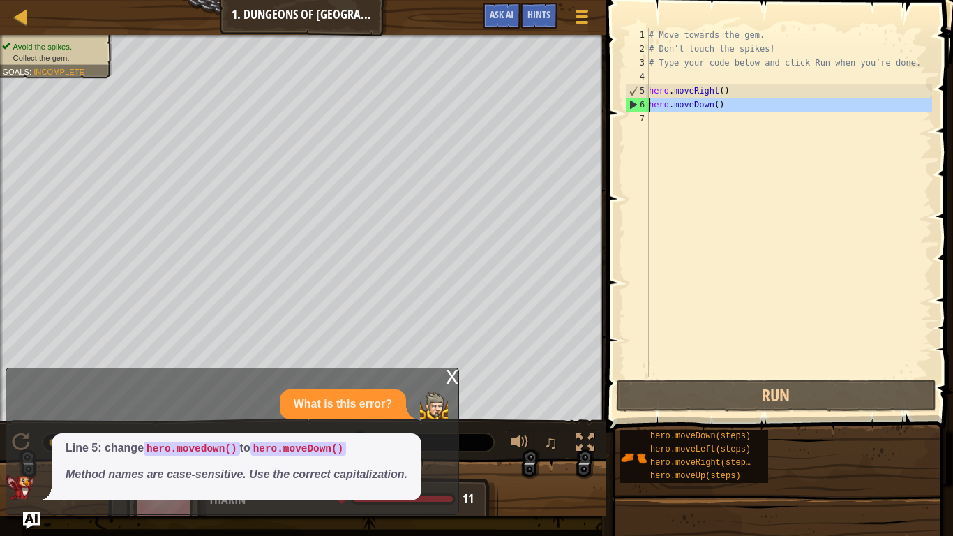
click at [630, 103] on div "6" at bounding box center [638, 105] width 22 height 14
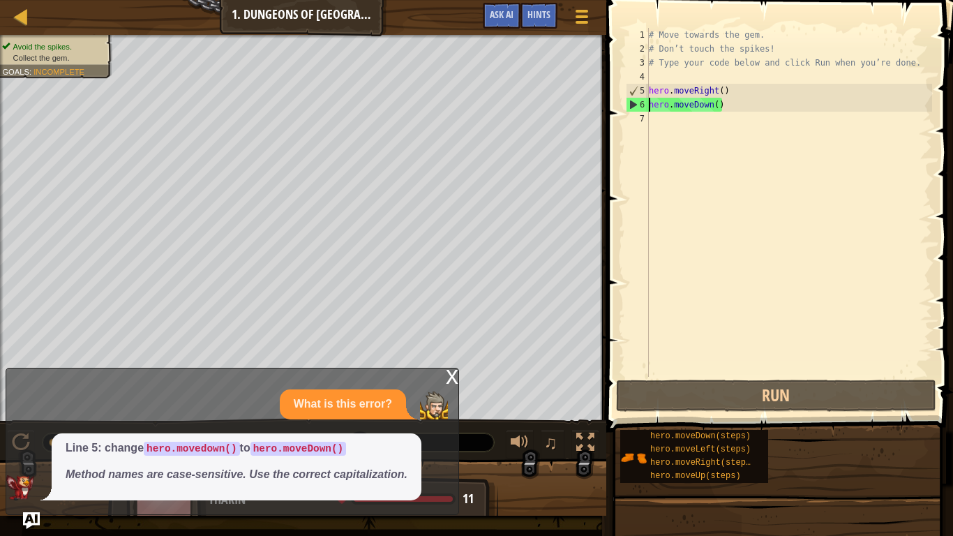
click at [632, 105] on div "6" at bounding box center [638, 105] width 22 height 14
type textarea "hero.moveDown()"
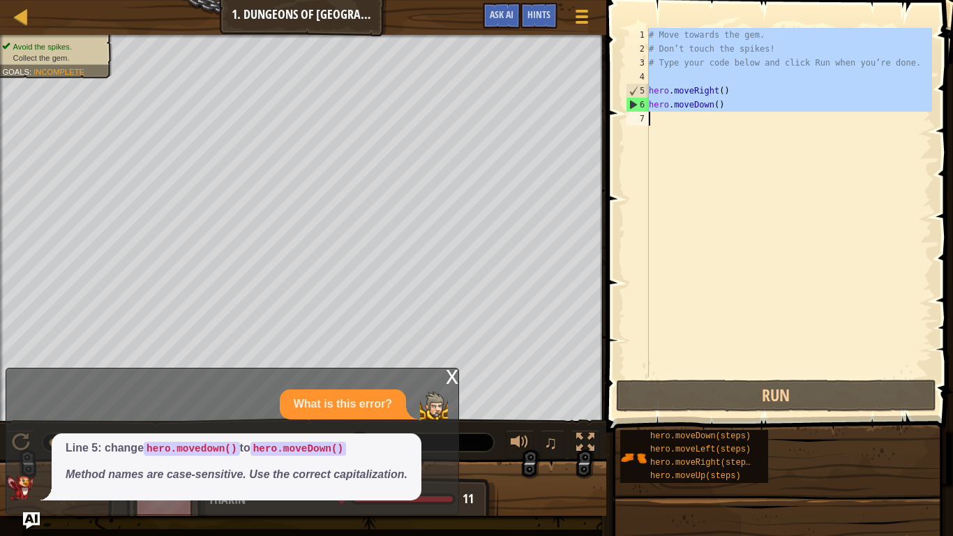
click at [632, 105] on div "6" at bounding box center [638, 105] width 22 height 14
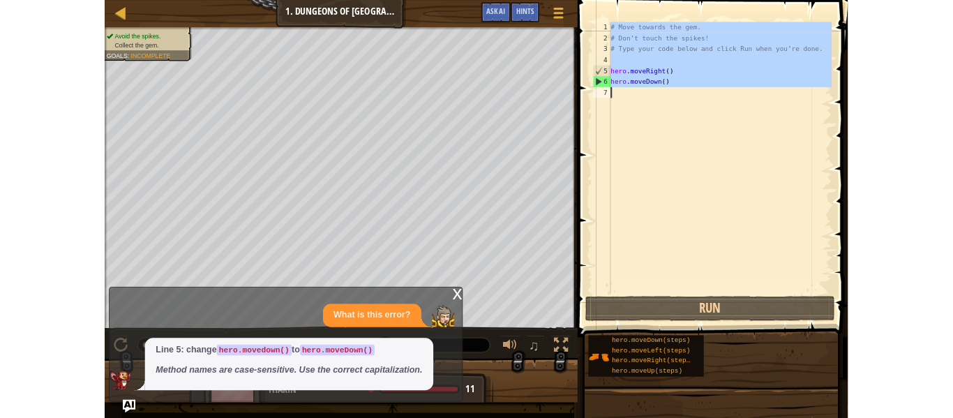
scroll to position [6, 0]
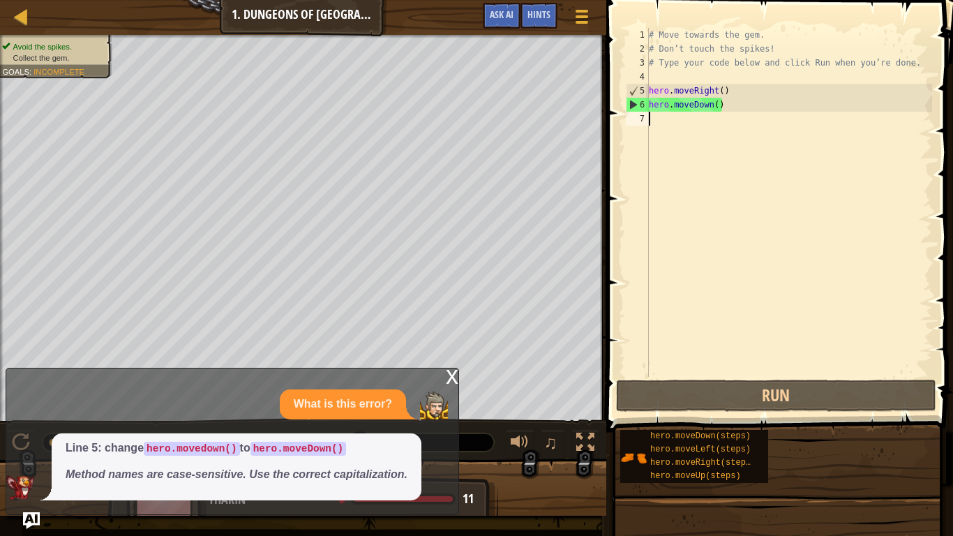
click at [632, 105] on div "6" at bounding box center [638, 105] width 22 height 14
type textarea "hero.moveDown()"
click at [639, 124] on div "7" at bounding box center [637, 119] width 23 height 14
